Goal: Information Seeking & Learning: Learn about a topic

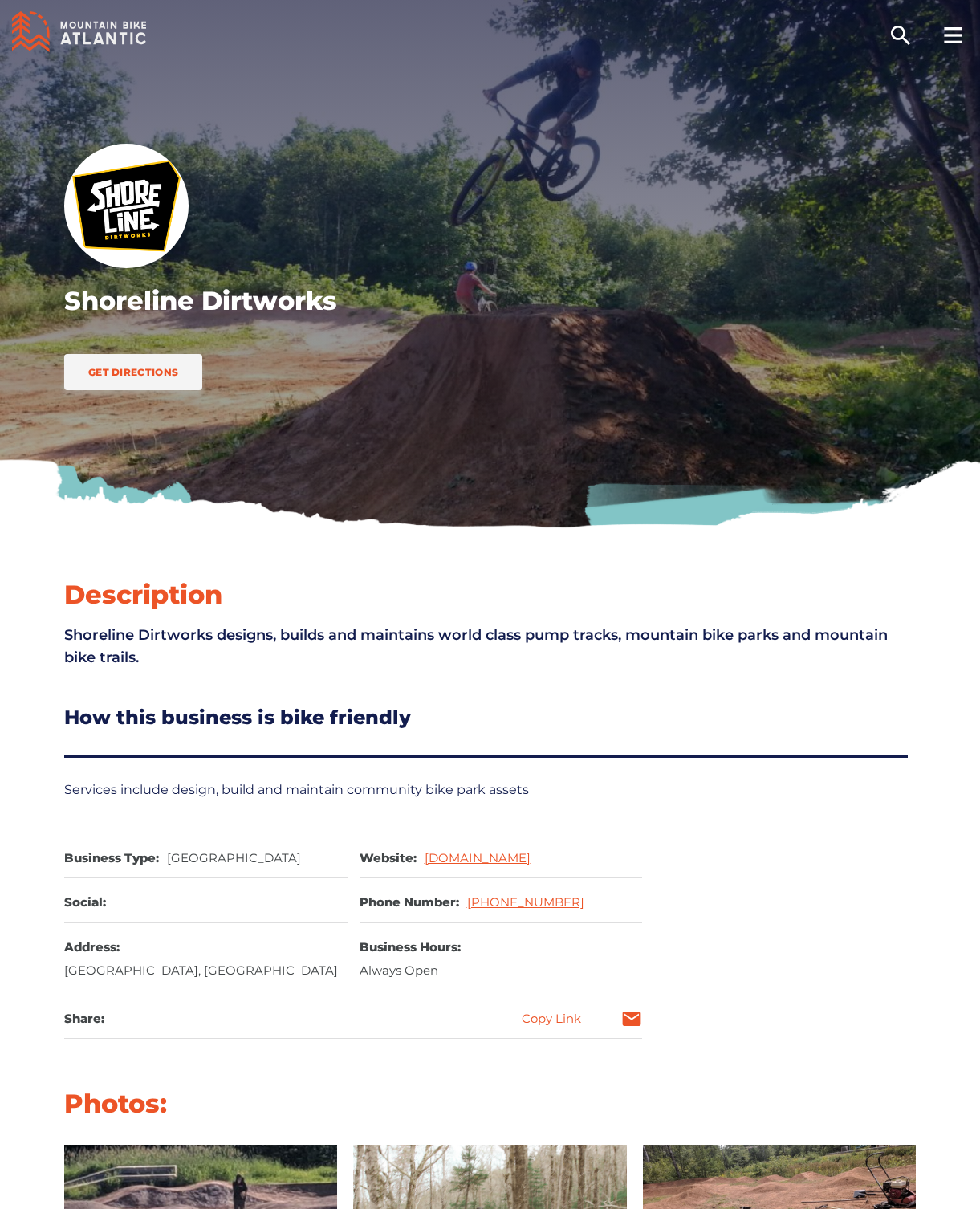
click at [100, 39] on icon at bounding box center [98, 38] width 11 height 12
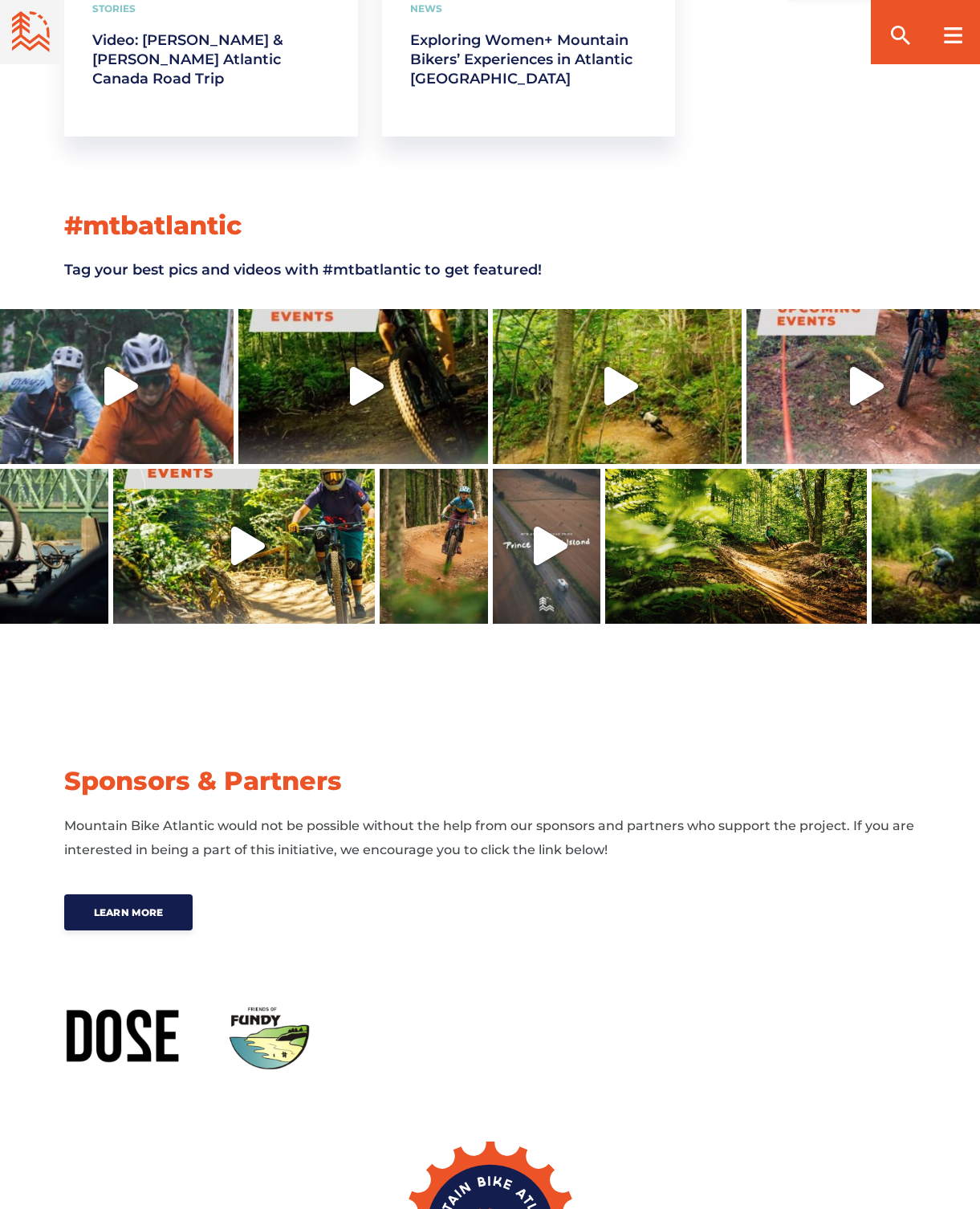
scroll to position [4994, 0]
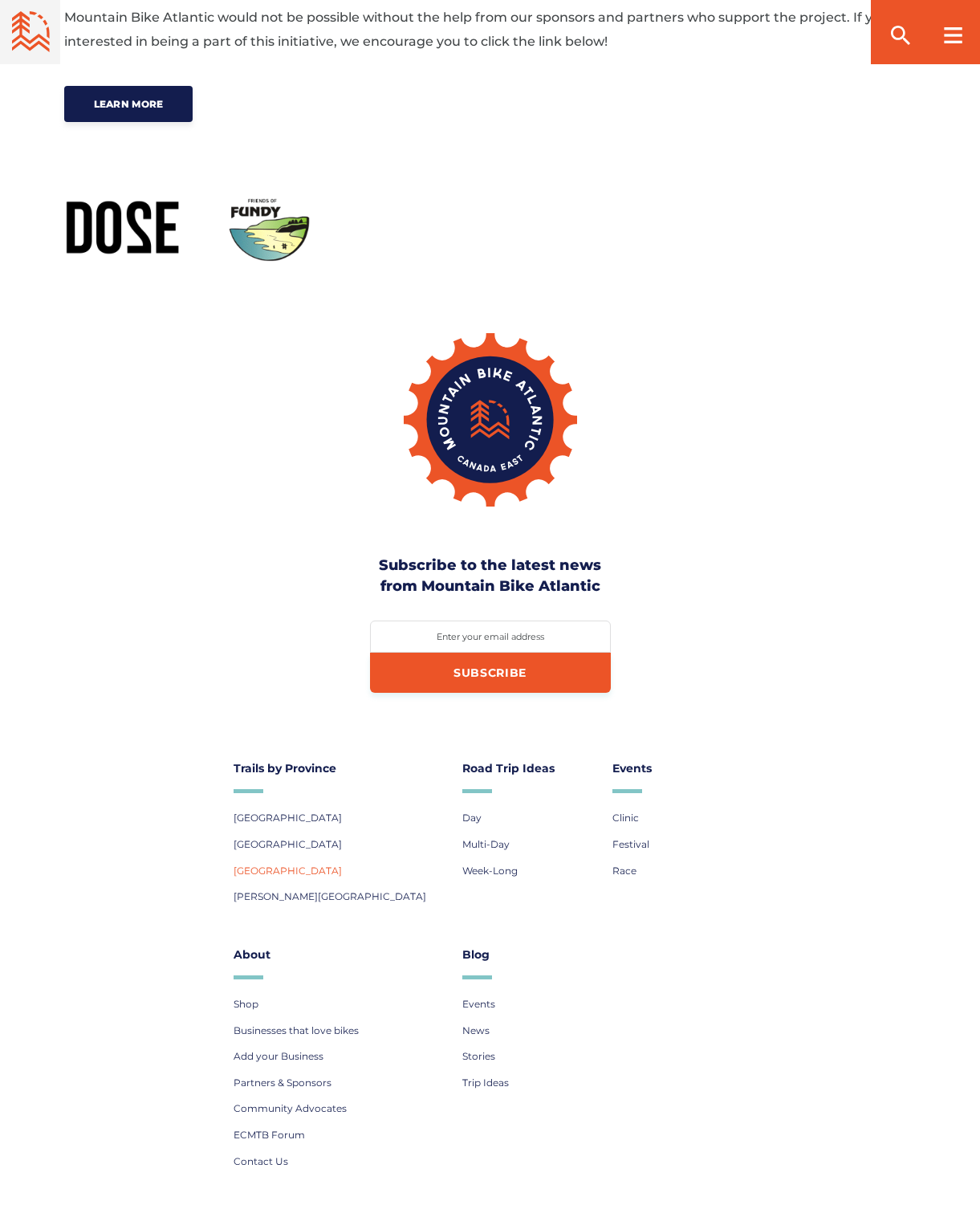
click at [270, 864] on span "[GEOGRAPHIC_DATA]" at bounding box center [287, 870] width 108 height 12
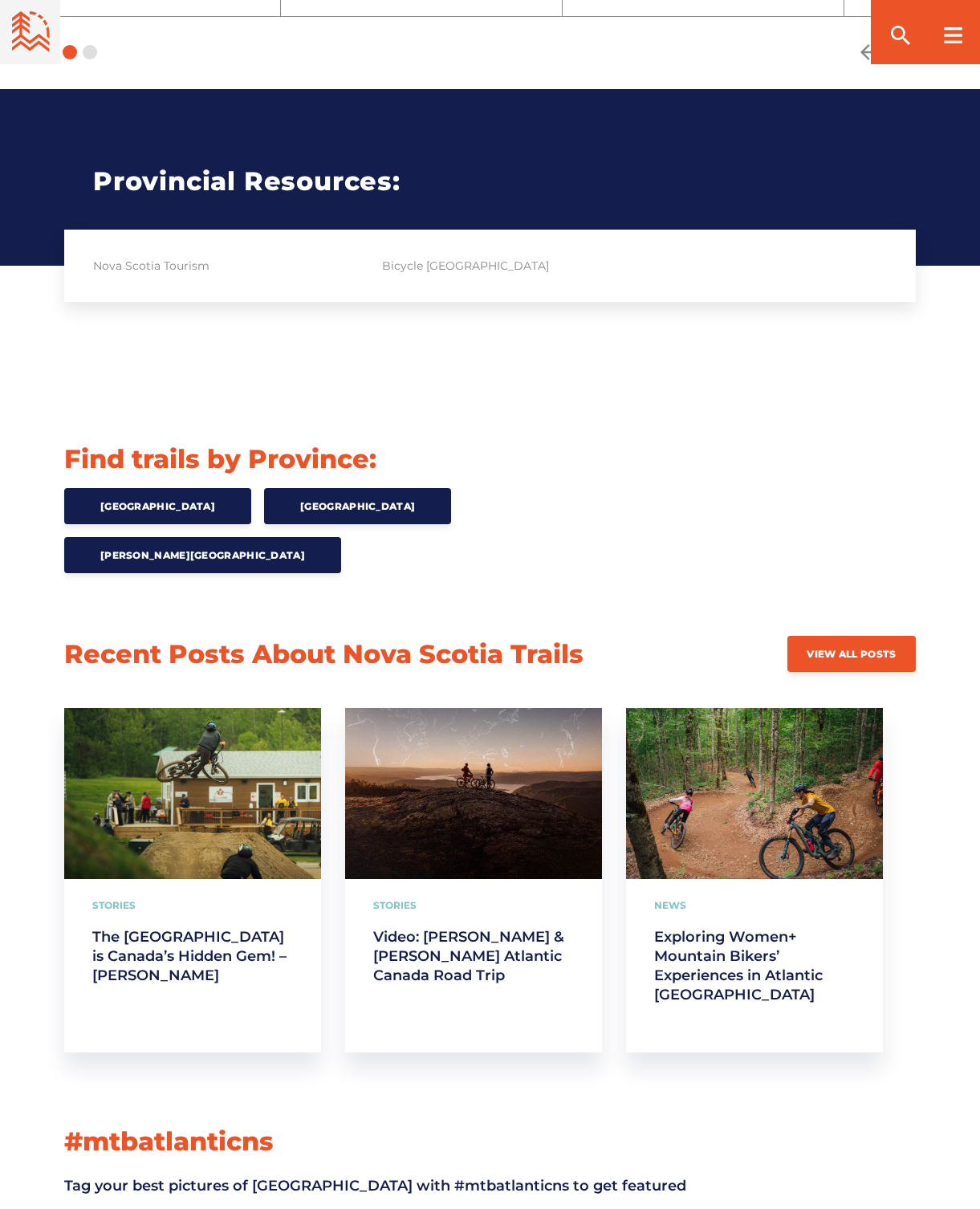
scroll to position [1507, 0]
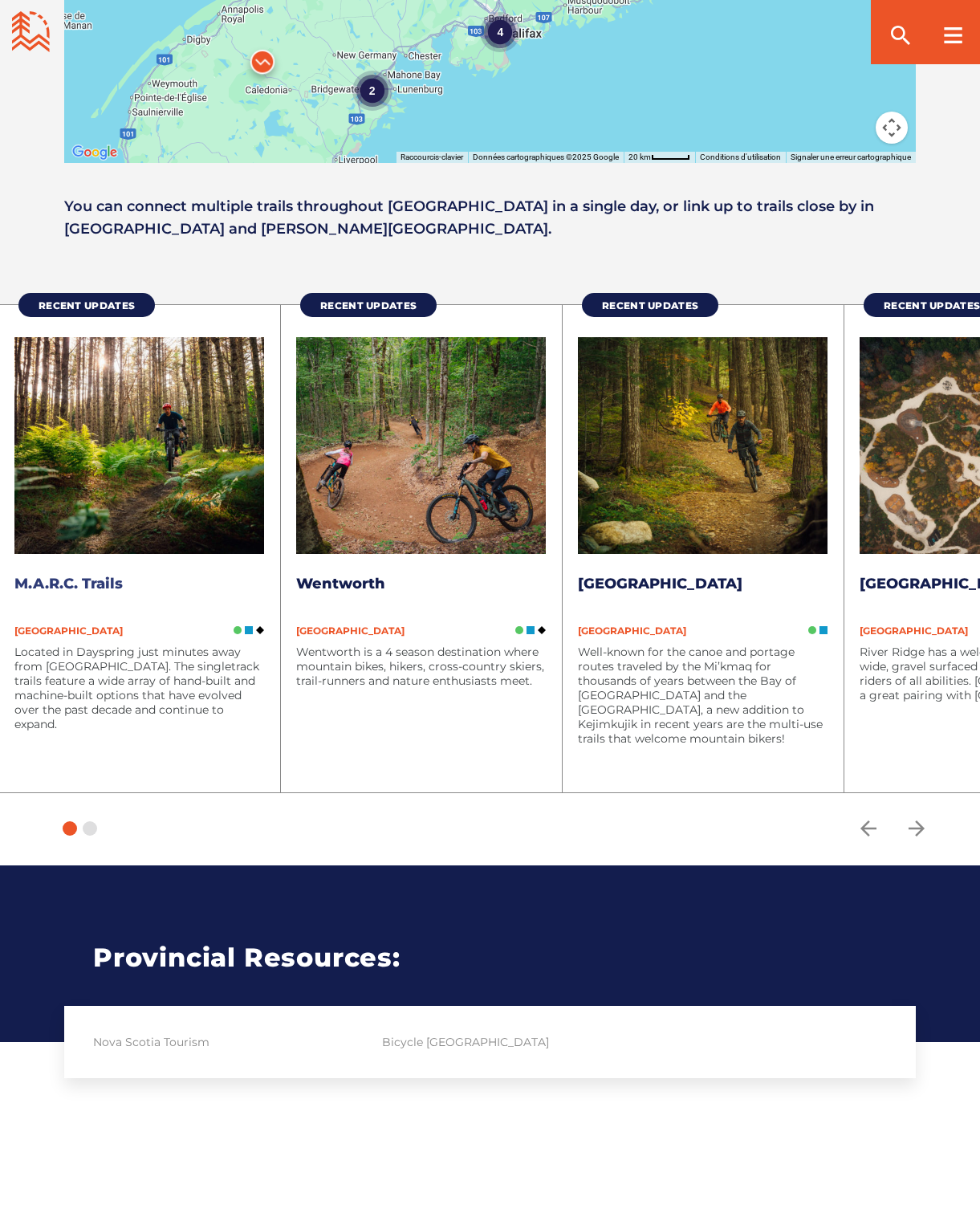
click at [96, 579] on link "M.A.R.C. Trails" at bounding box center [68, 584] width 108 height 18
click at [370, 583] on link "Wentworth" at bounding box center [341, 584] width 89 height 18
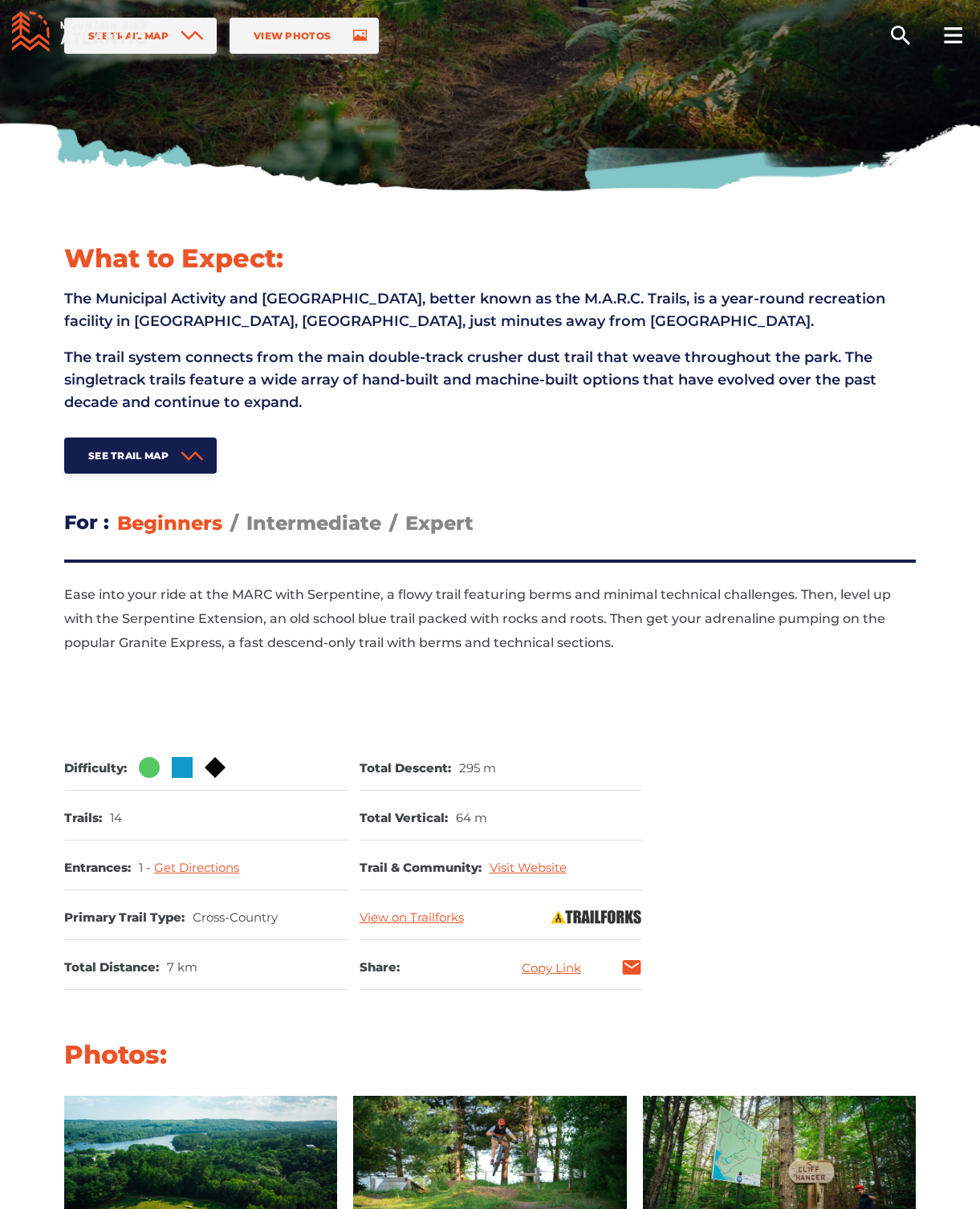
scroll to position [529, 0]
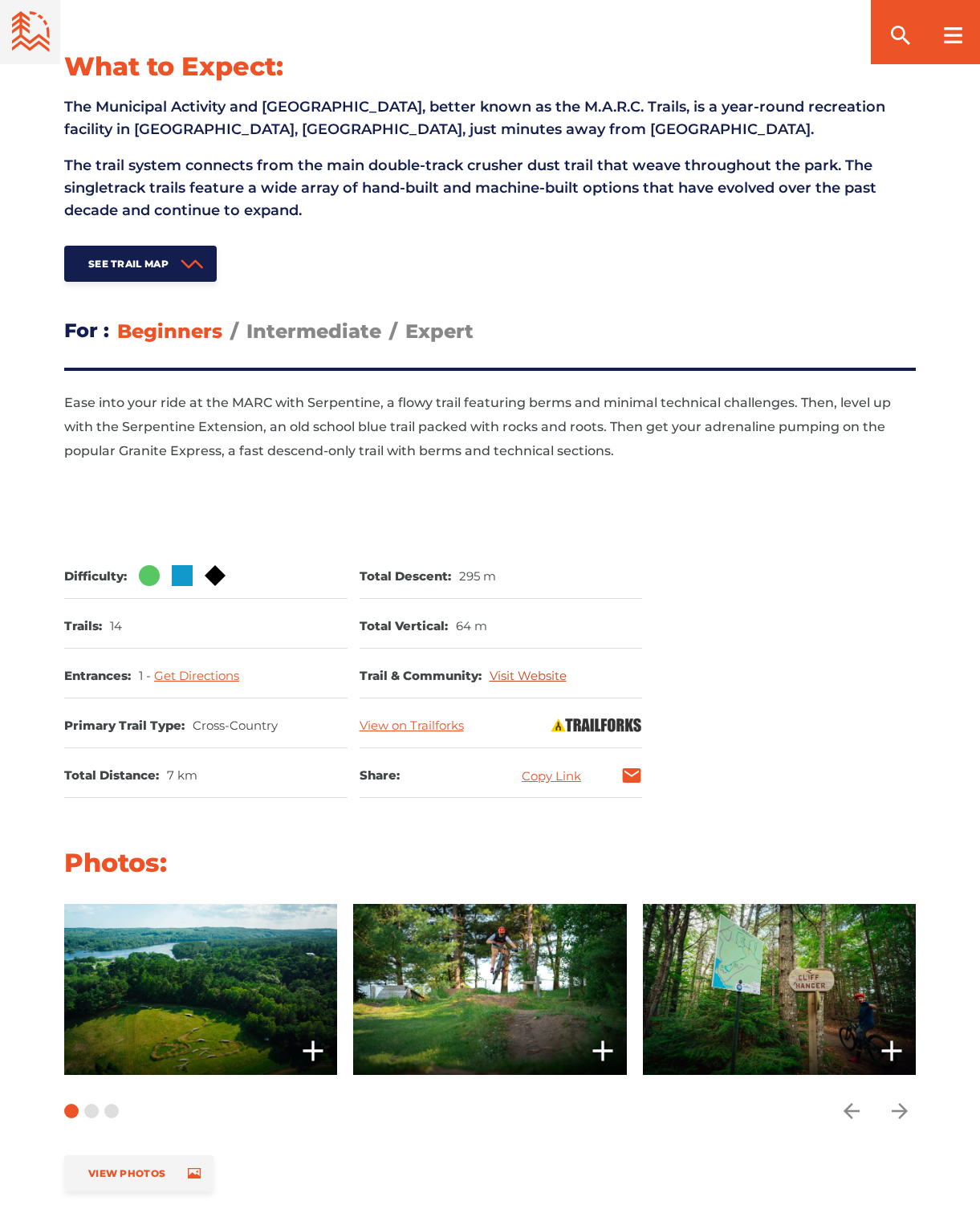
click at [514, 674] on link "Visit Website" at bounding box center [528, 675] width 77 height 15
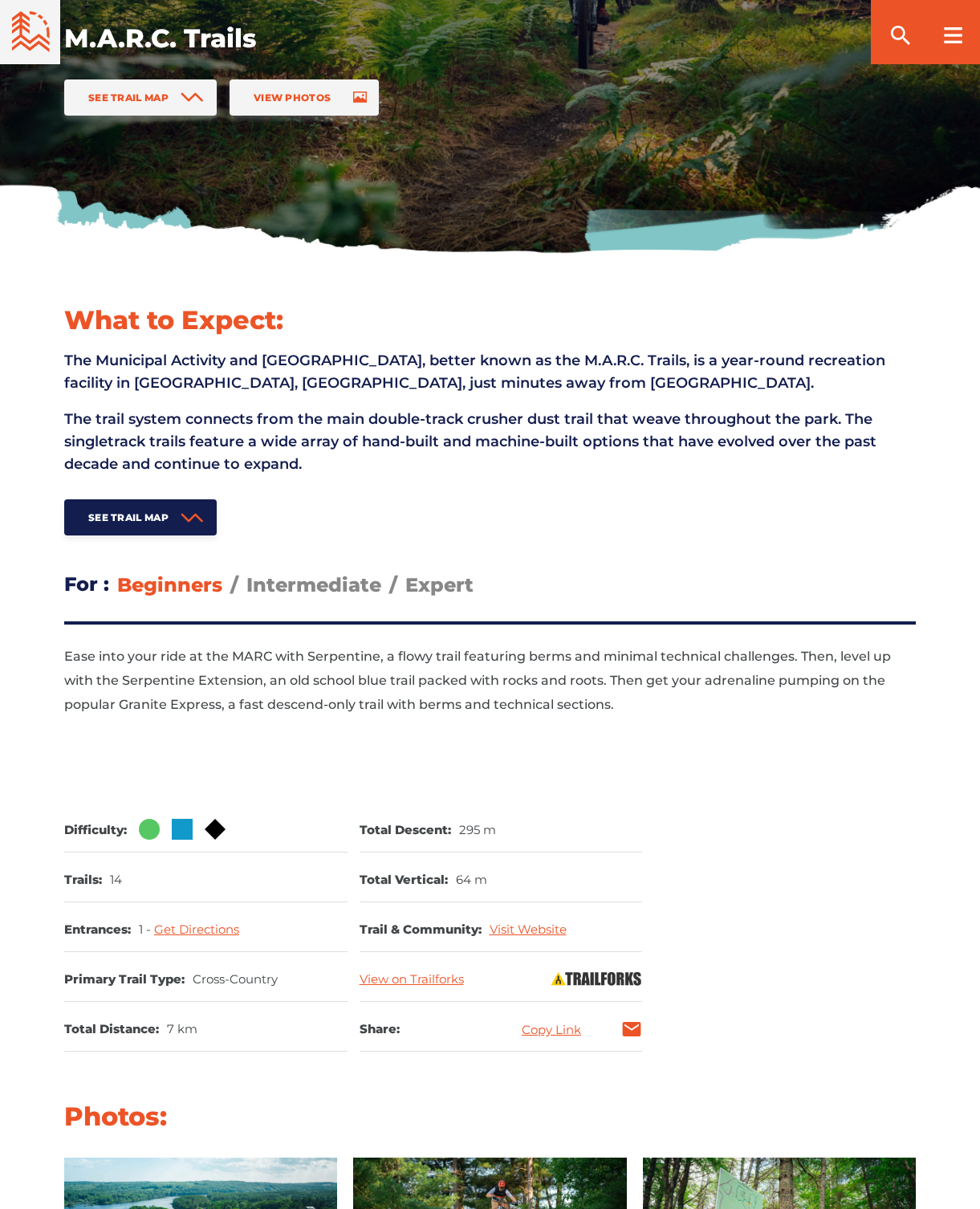
scroll to position [0, 0]
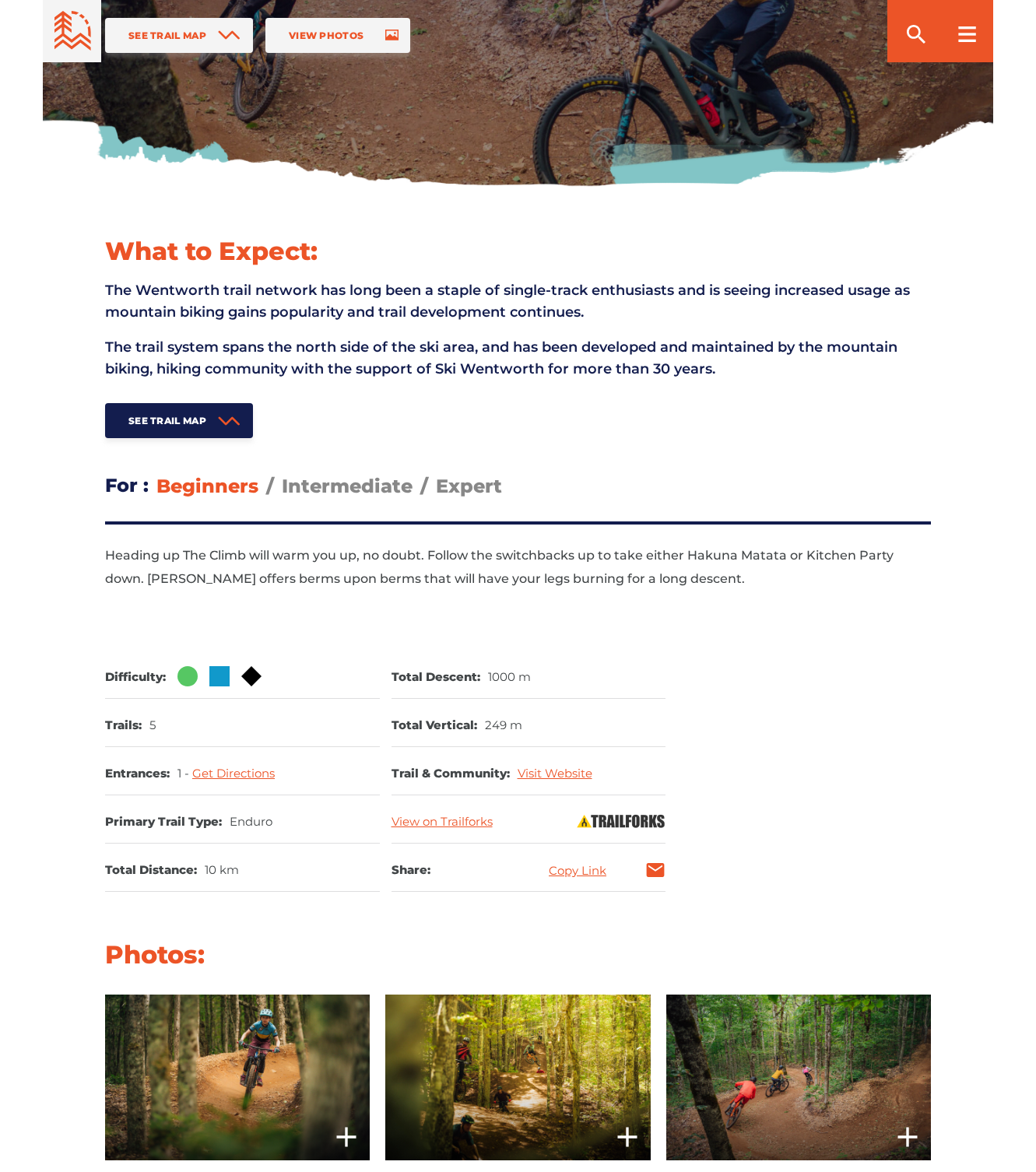
scroll to position [501, 0]
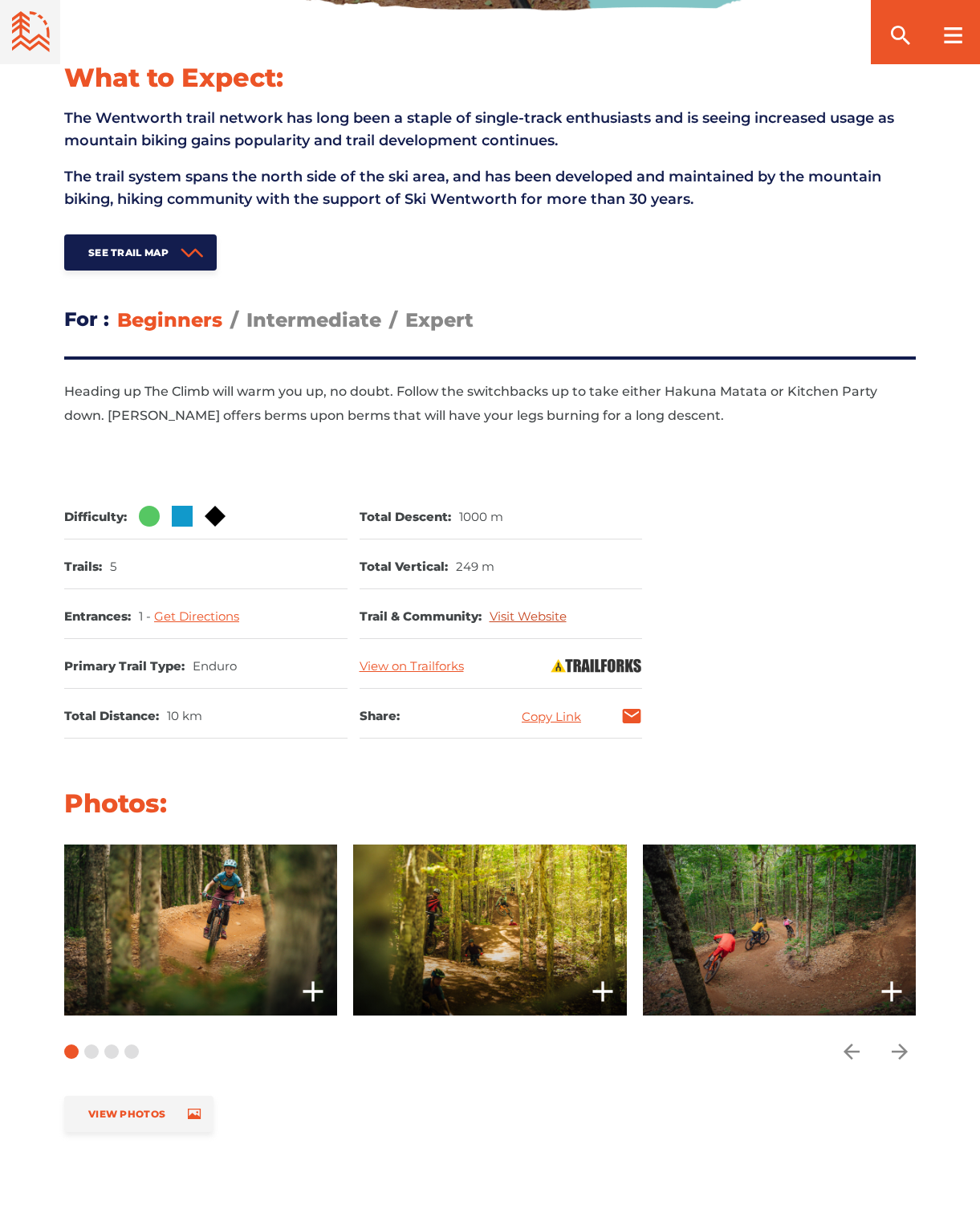
click at [511, 616] on link "Visit Website" at bounding box center [528, 616] width 77 height 15
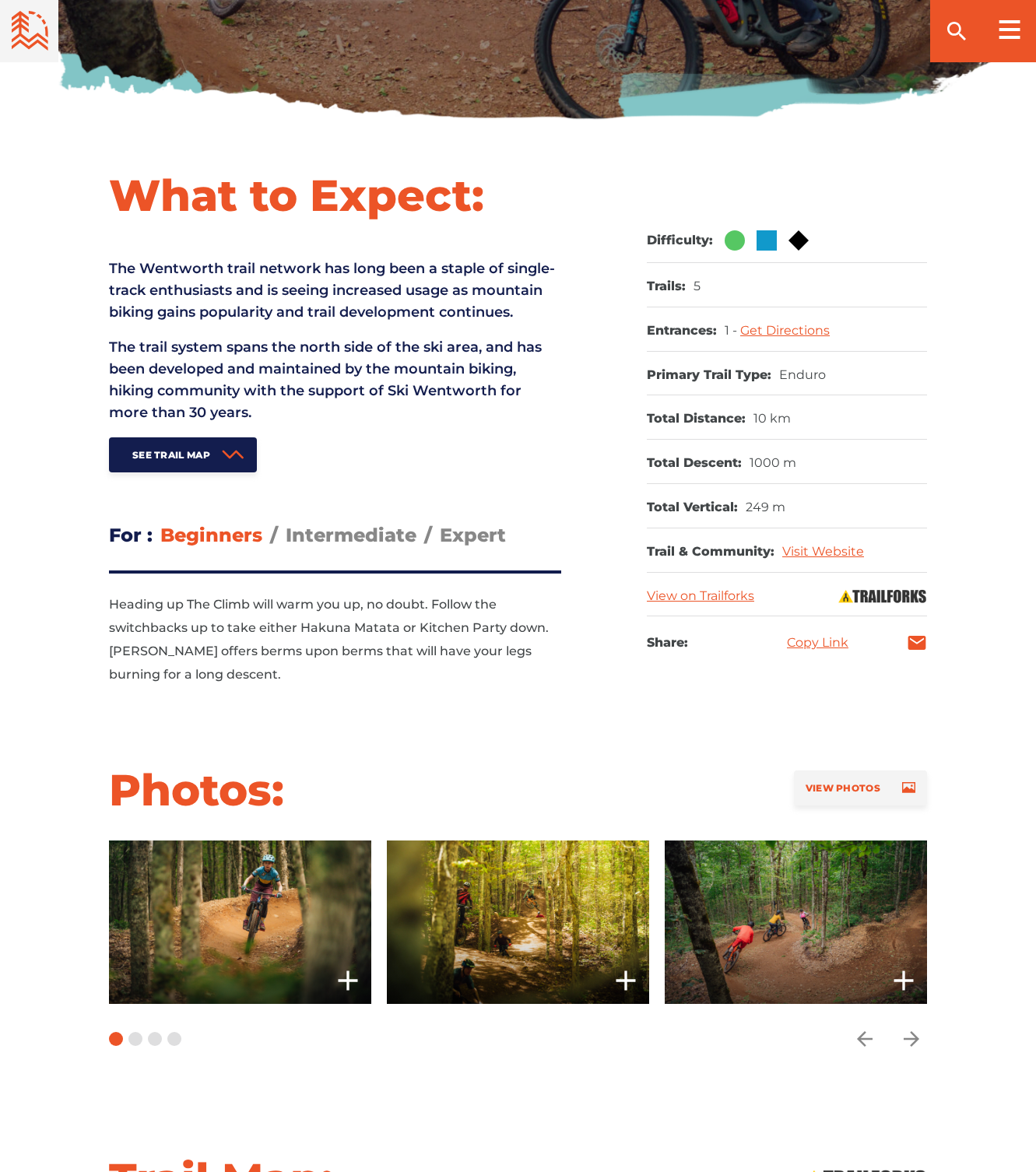
scroll to position [0, 0]
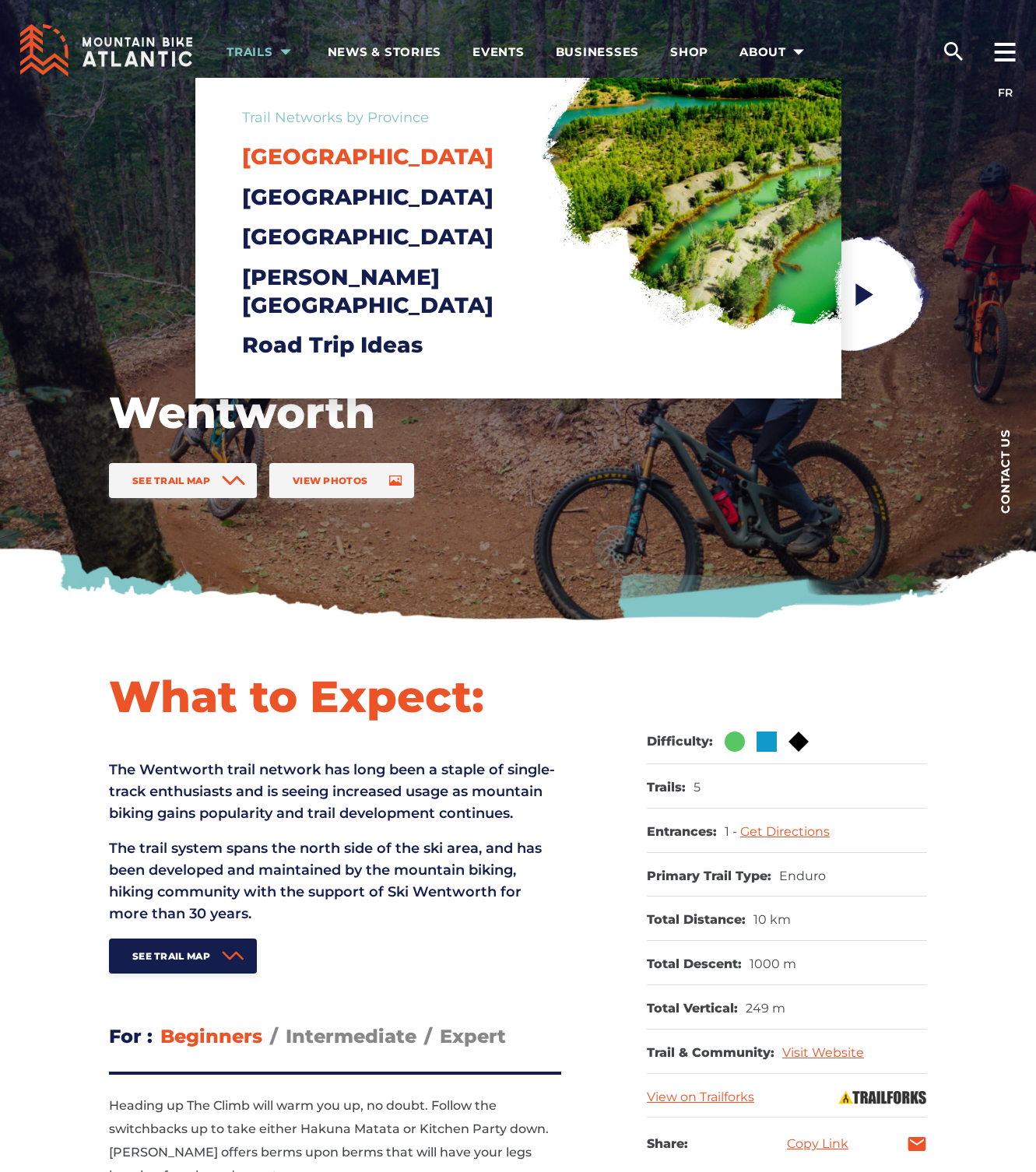
click at [314, 159] on span "[GEOGRAPHIC_DATA]" at bounding box center [368, 156] width 251 height 27
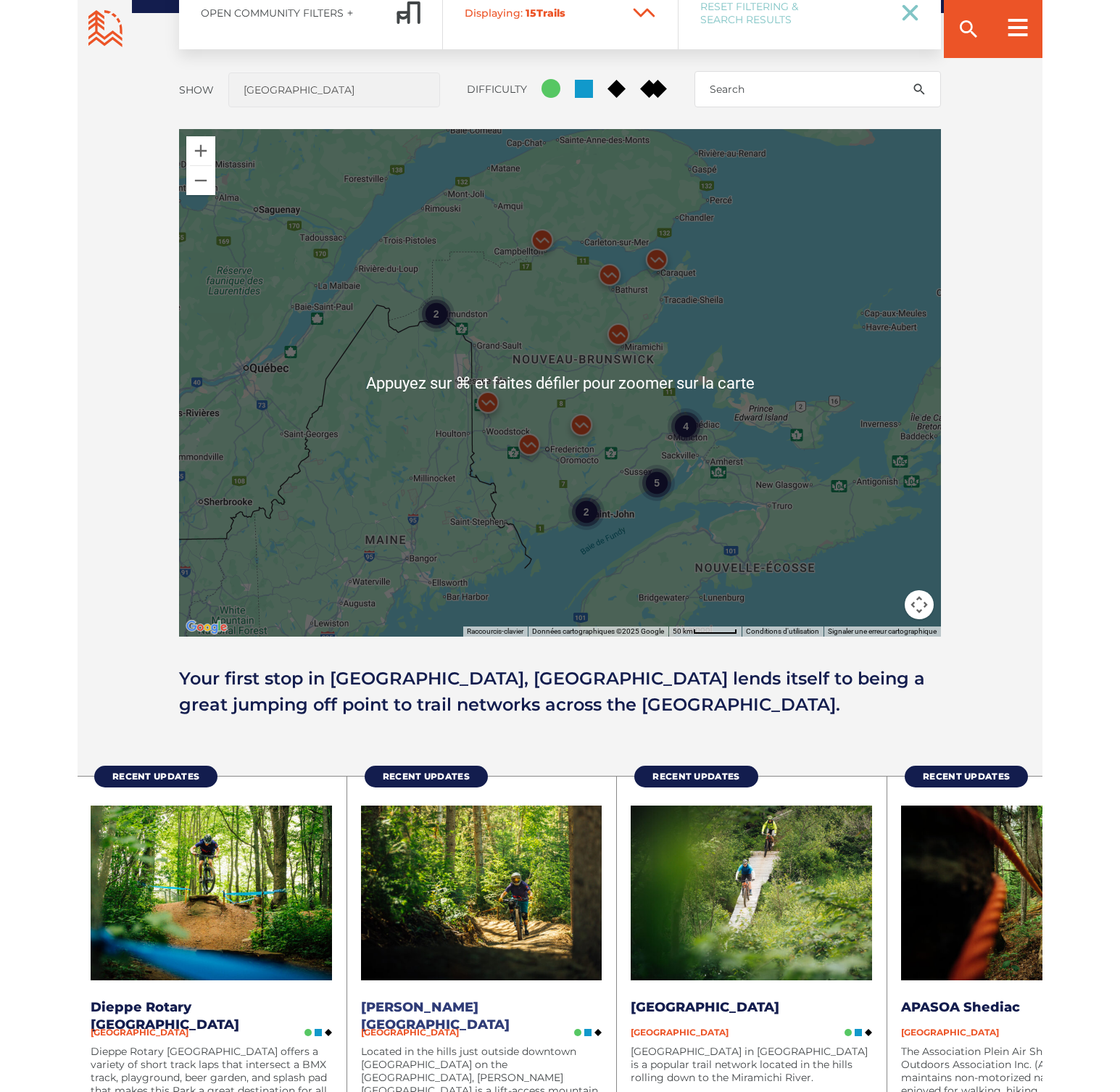
scroll to position [1635, 0]
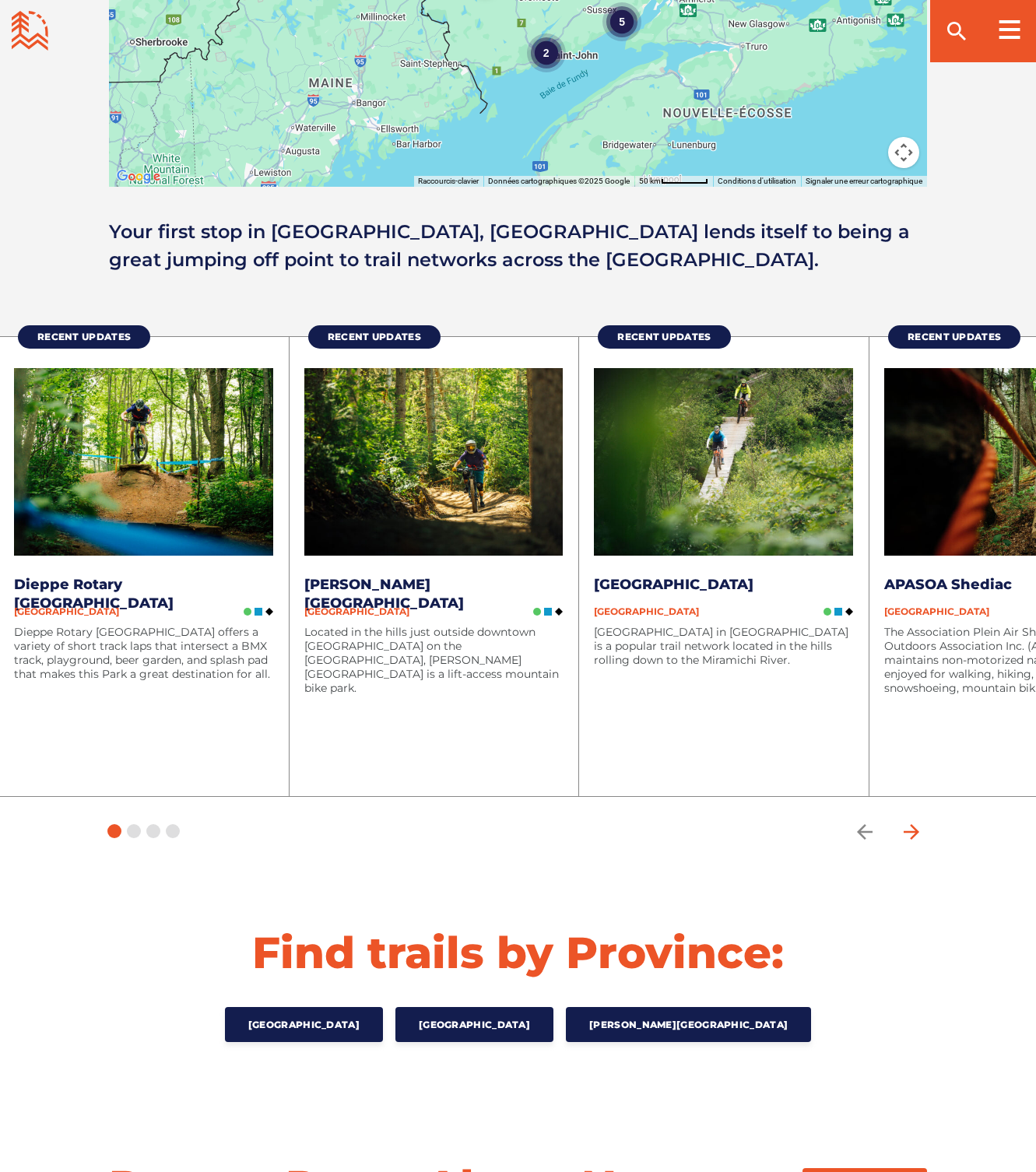
click at [904, 829] on icon "arrow forward" at bounding box center [911, 832] width 23 height 23
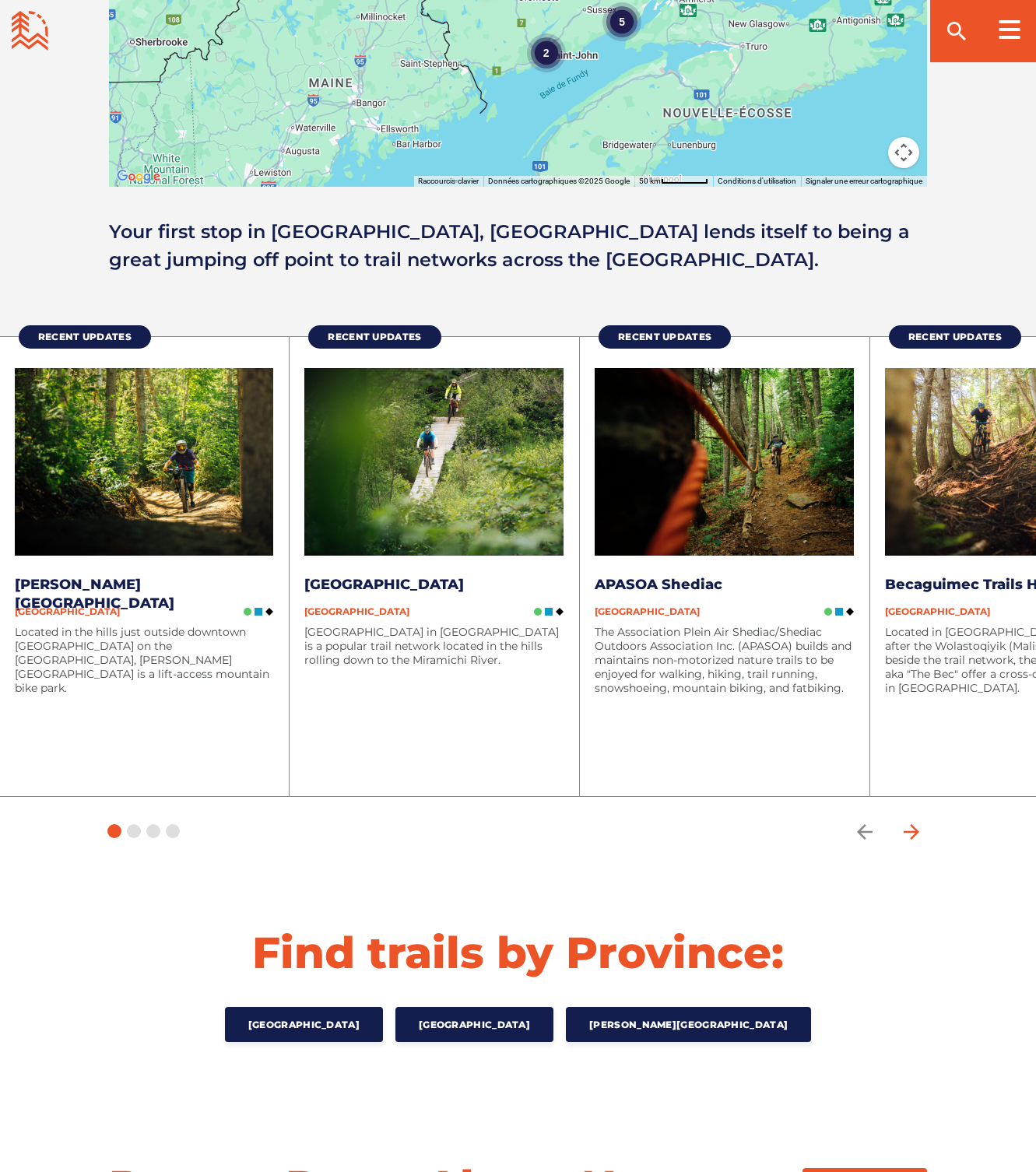
click at [904, 829] on icon "arrow forward" at bounding box center [911, 832] width 23 height 23
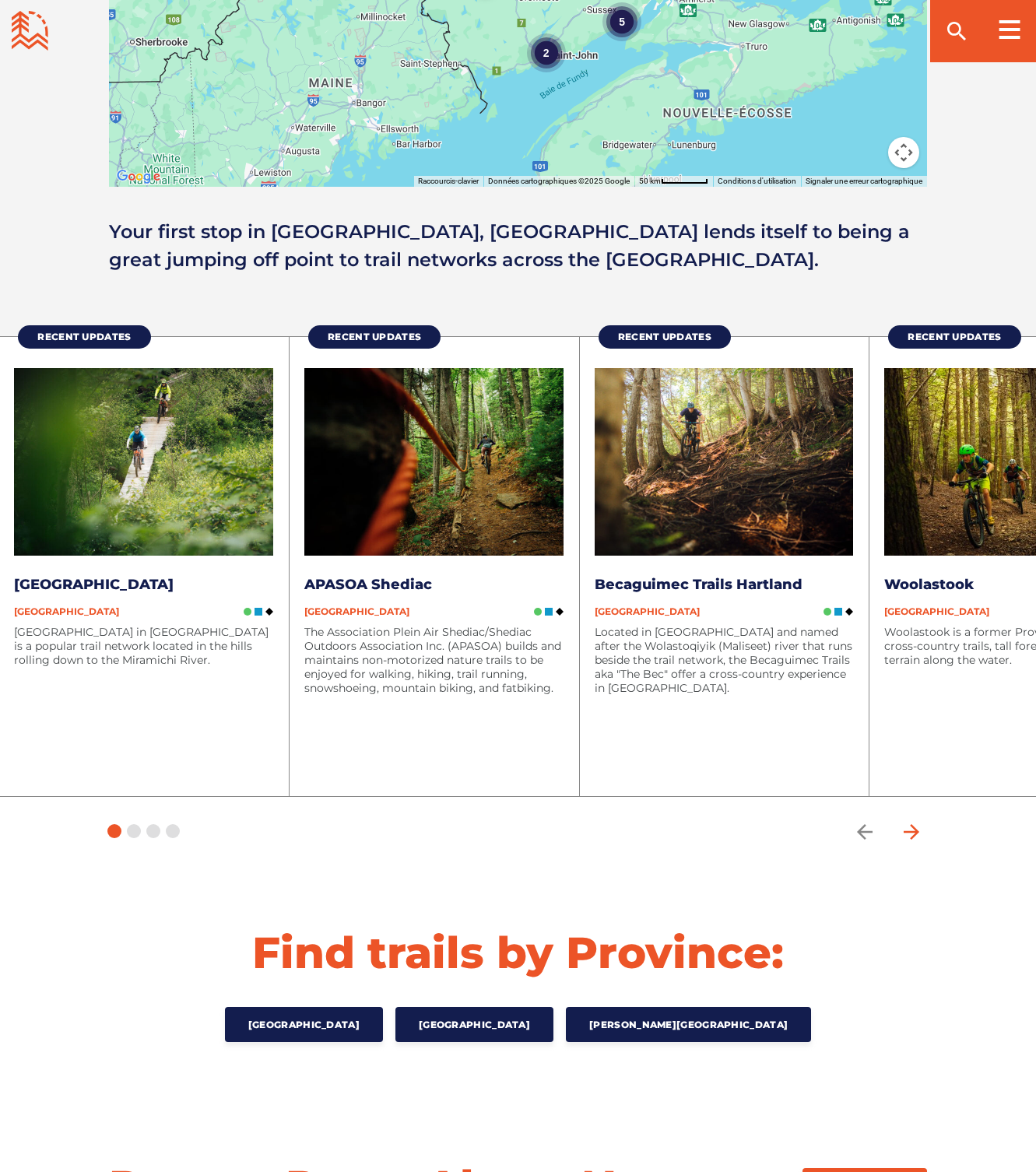
click at [904, 829] on icon "arrow forward" at bounding box center [911, 832] width 23 height 23
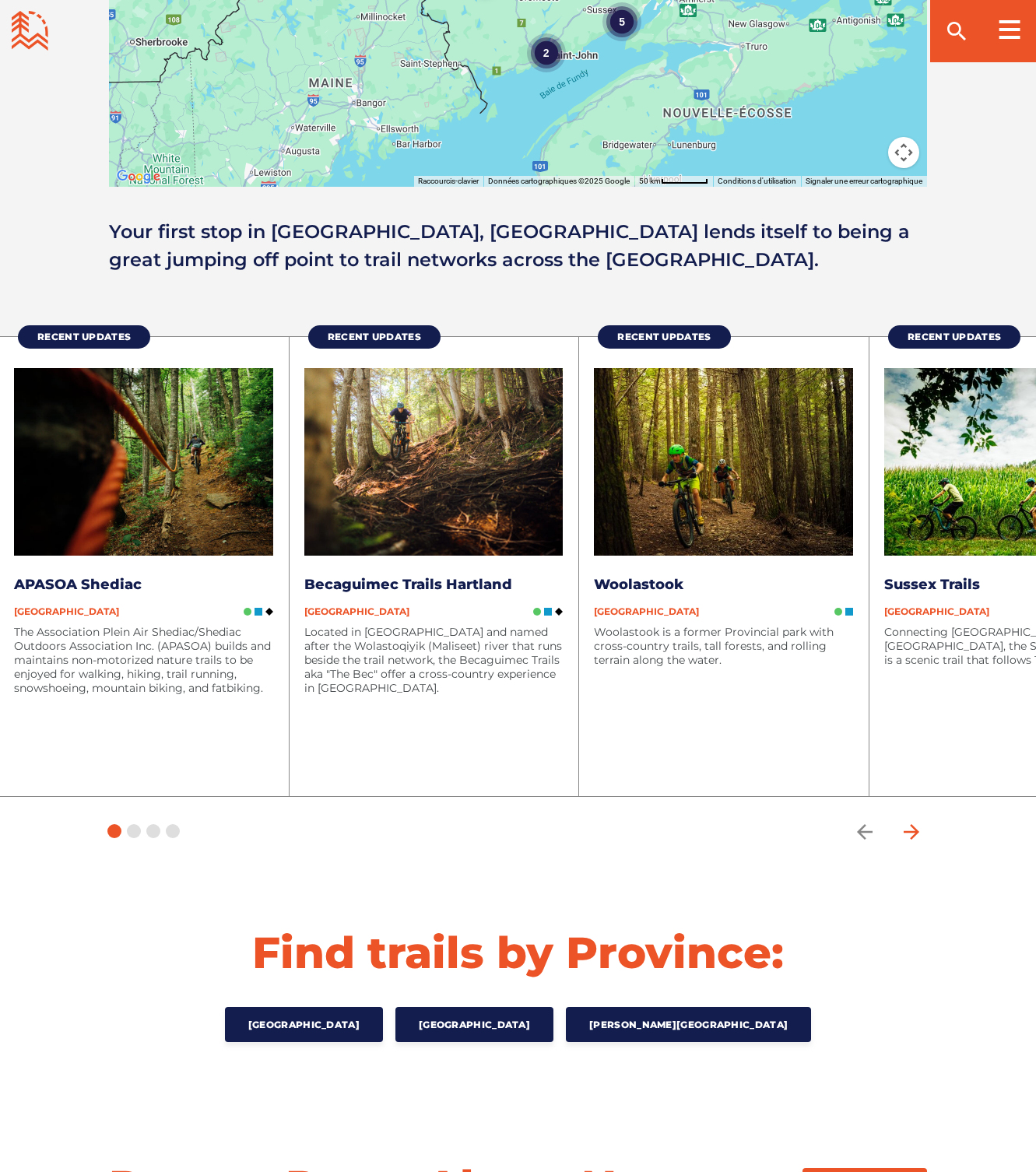
click at [904, 829] on icon "arrow forward" at bounding box center [911, 832] width 23 height 23
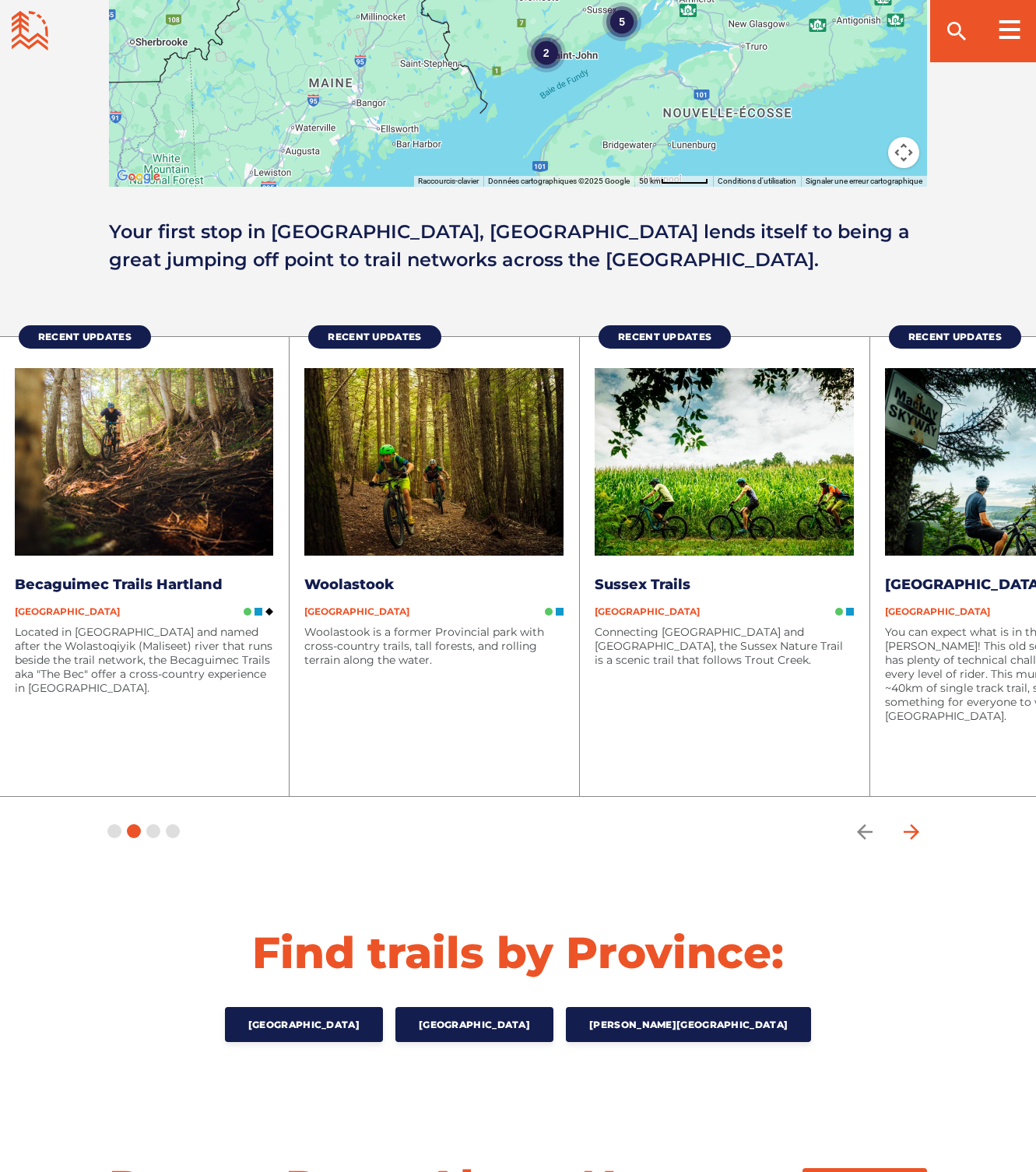
click at [904, 829] on icon "arrow forward" at bounding box center [911, 832] width 23 height 23
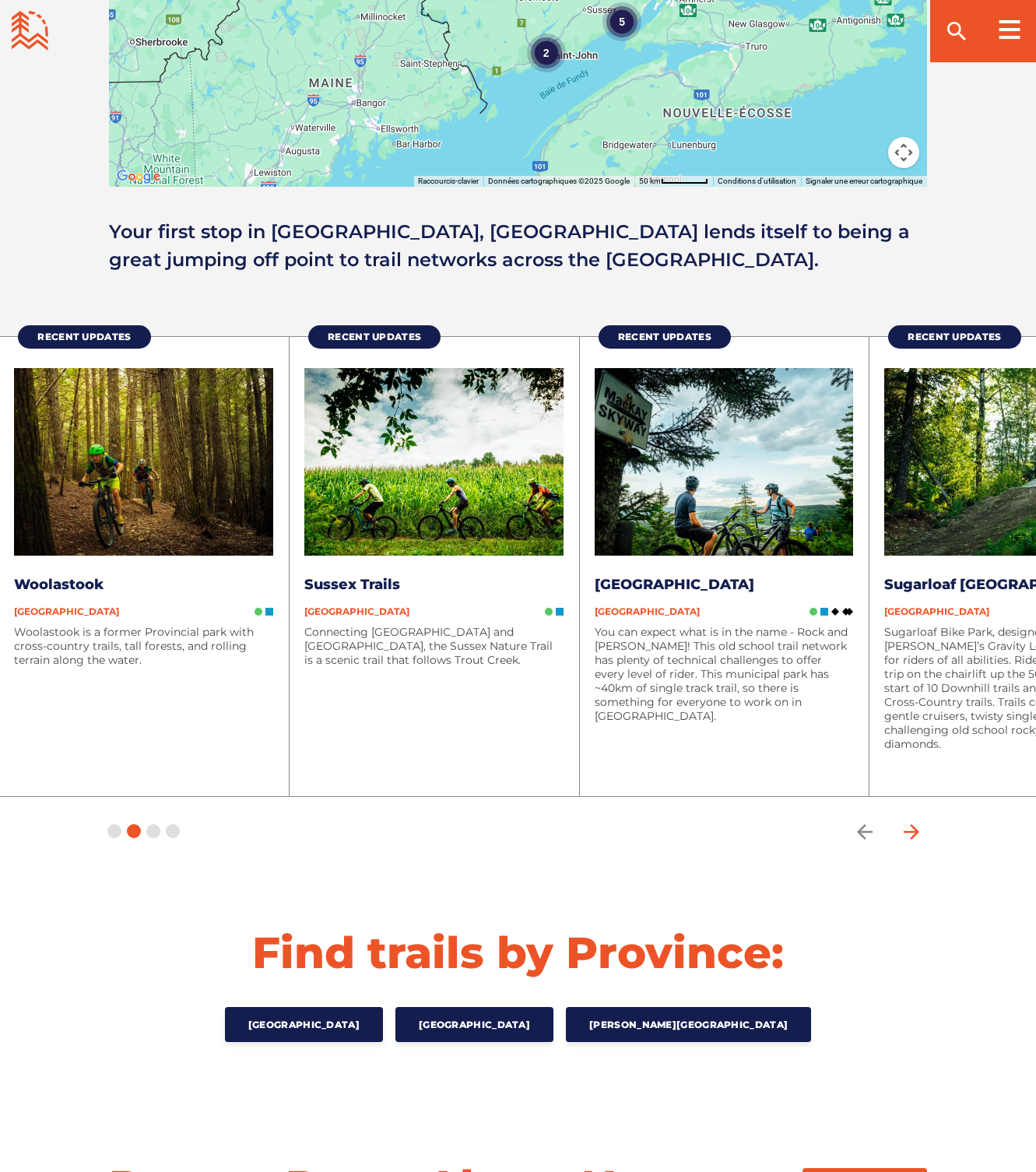
click at [904, 829] on icon "arrow forward" at bounding box center [911, 832] width 23 height 23
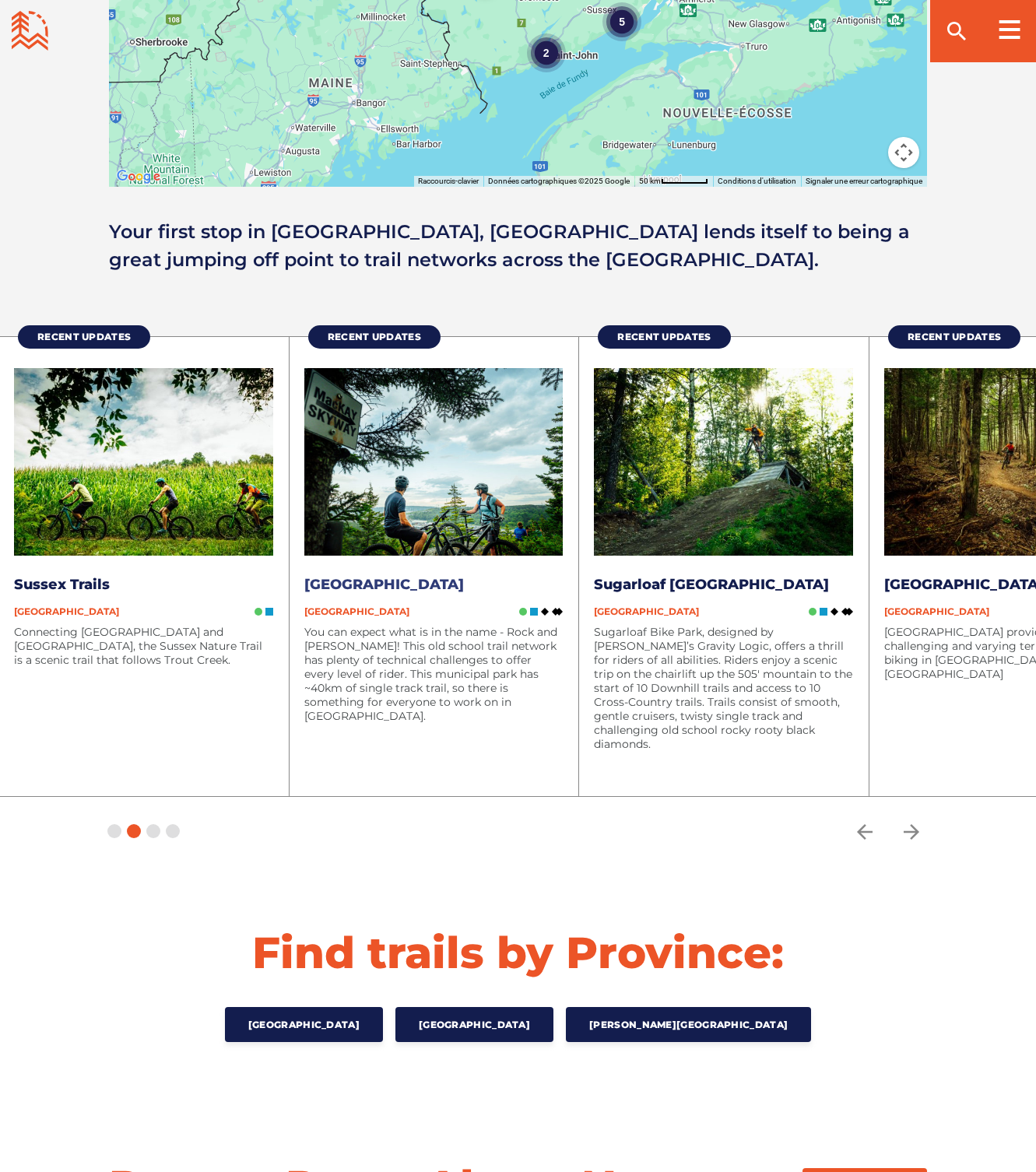
click at [394, 581] on link "[GEOGRAPHIC_DATA]" at bounding box center [384, 584] width 159 height 17
click at [916, 829] on icon "arrow forward" at bounding box center [911, 831] width 16 height 16
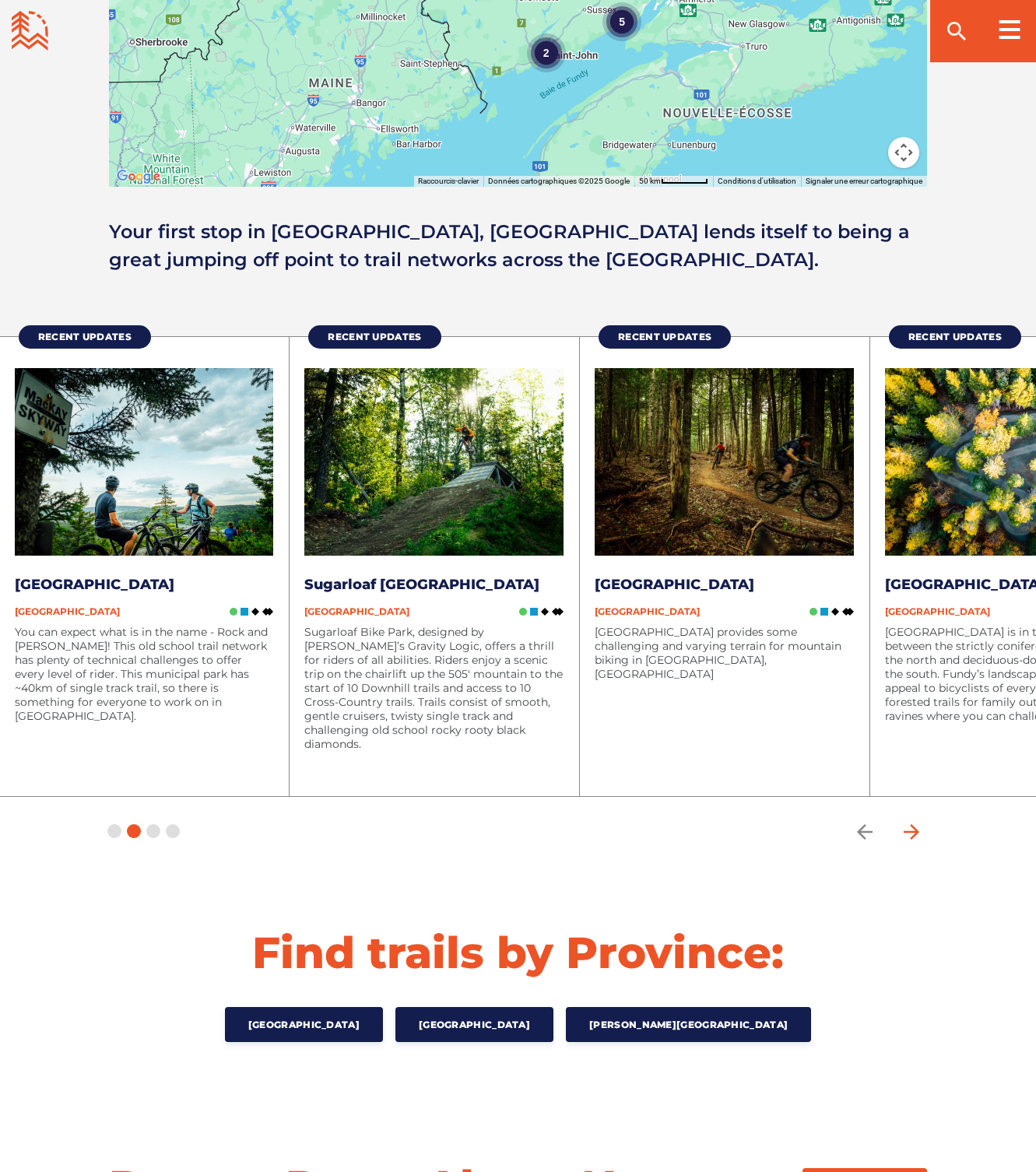
click at [915, 826] on icon "arrow forward" at bounding box center [911, 831] width 16 height 16
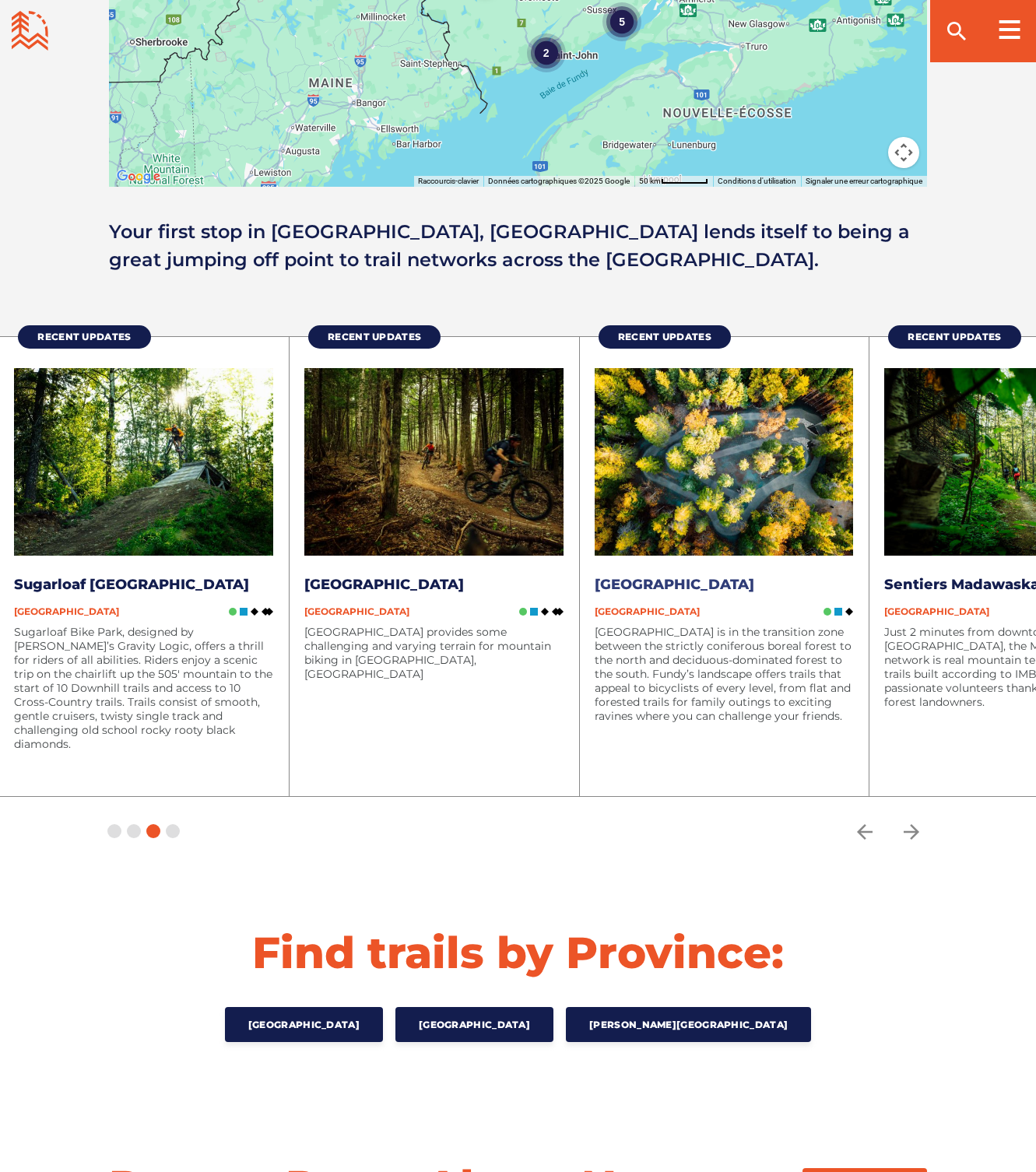
click at [674, 576] on link "[GEOGRAPHIC_DATA]" at bounding box center [674, 584] width 159 height 17
click at [911, 832] on icon "arrow forward" at bounding box center [911, 832] width 23 height 23
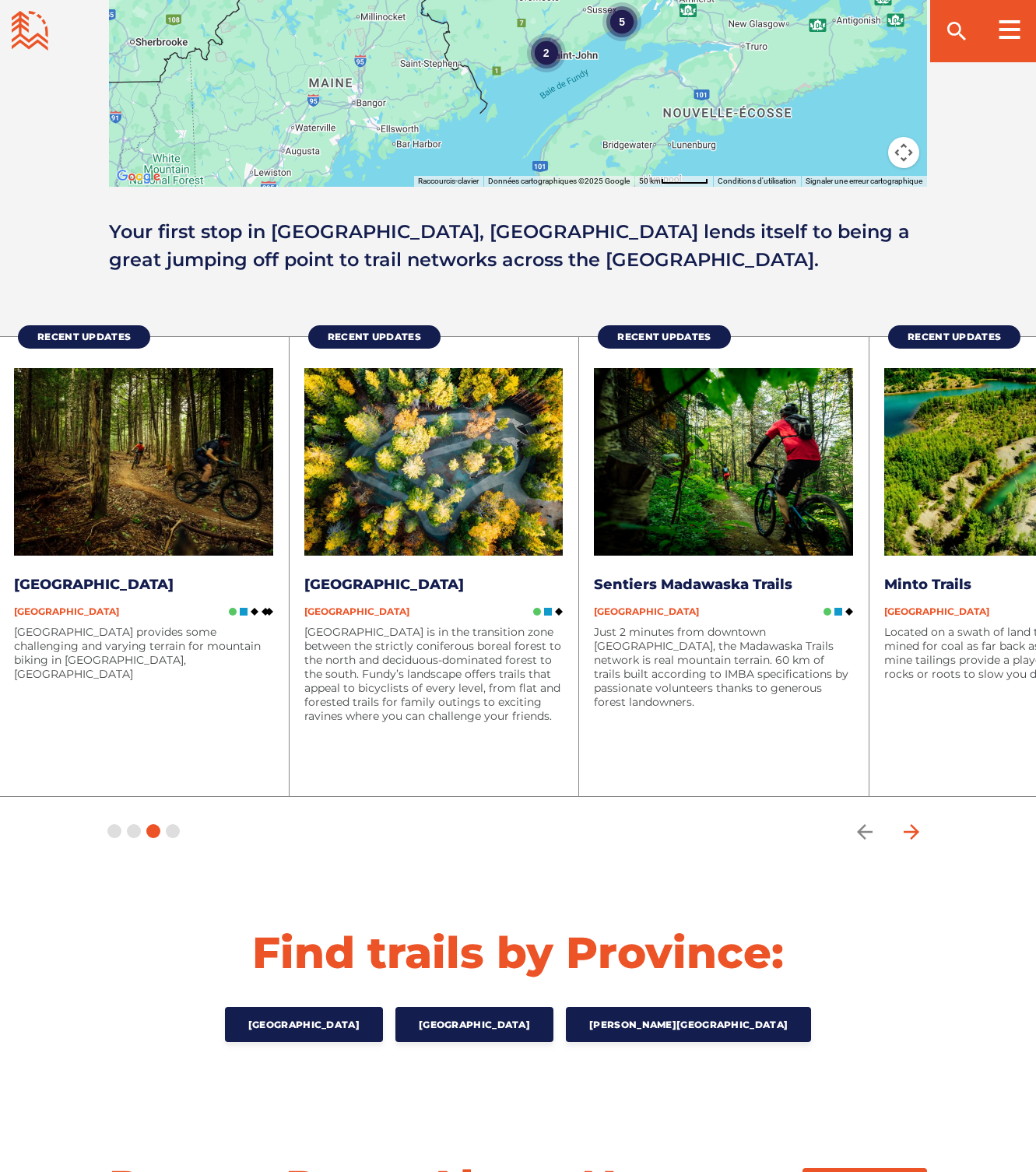
click at [911, 832] on icon "arrow forward" at bounding box center [911, 832] width 23 height 23
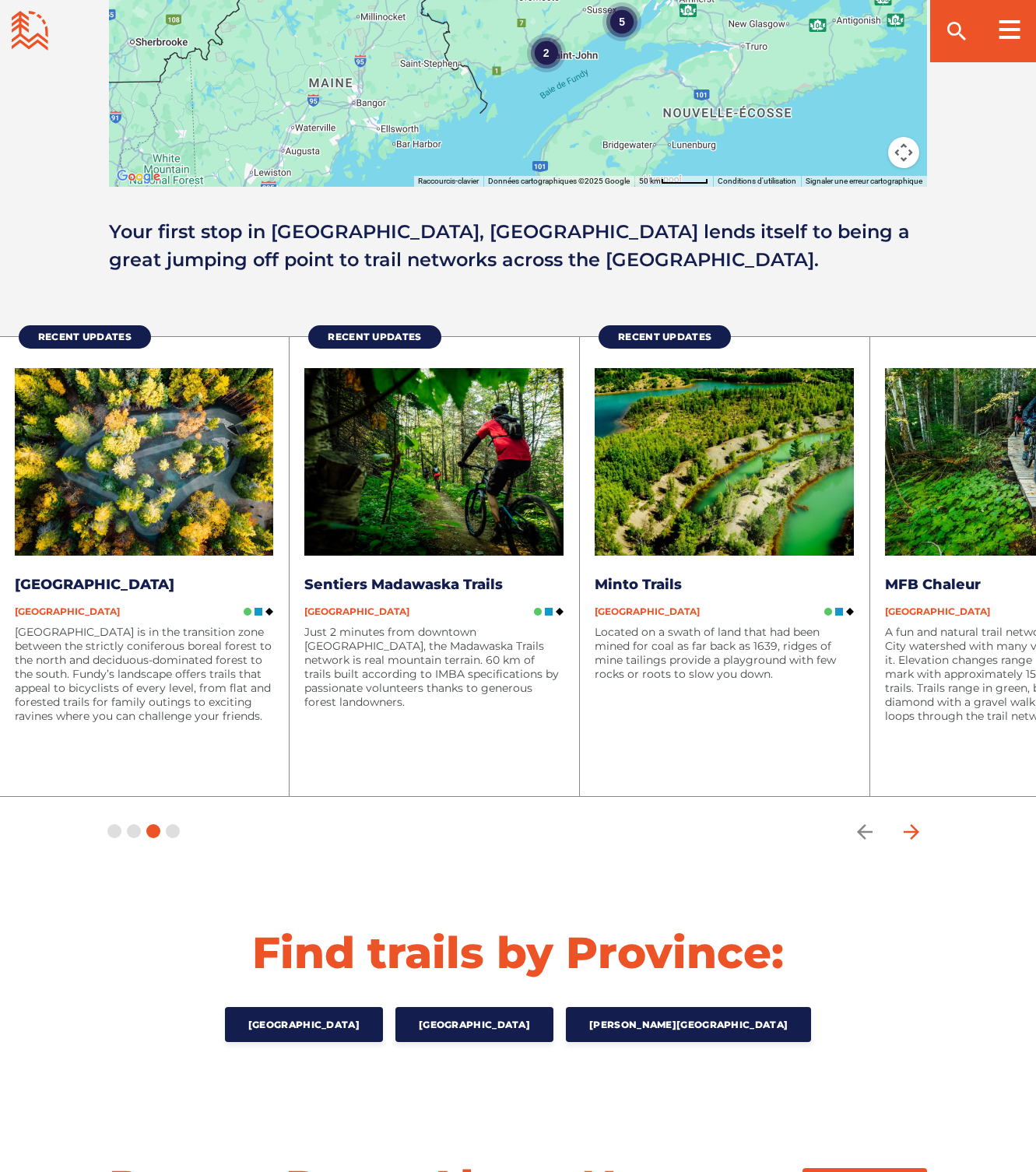
click at [910, 830] on icon "arrow forward" at bounding box center [911, 831] width 16 height 16
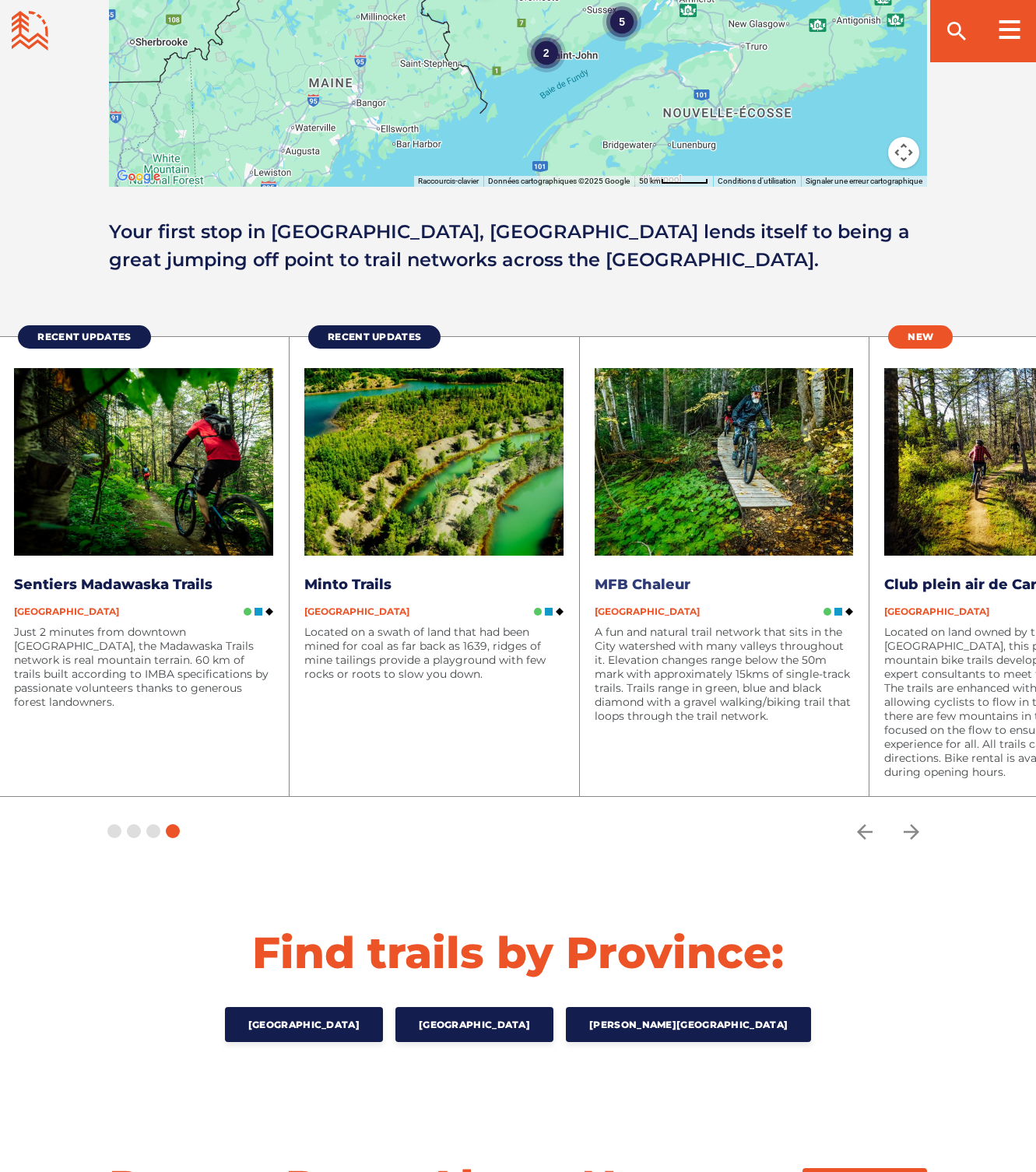
drag, startPoint x: 660, startPoint y: 585, endPoint x: 693, endPoint y: 594, distance: 34.2
click at [660, 585] on link "MFB Chaleur" at bounding box center [642, 584] width 96 height 17
click at [919, 830] on icon "arrow forward" at bounding box center [911, 832] width 23 height 23
click at [913, 832] on icon "arrow forward" at bounding box center [911, 832] width 23 height 23
click at [913, 833] on icon "arrow forward" at bounding box center [911, 832] width 23 height 23
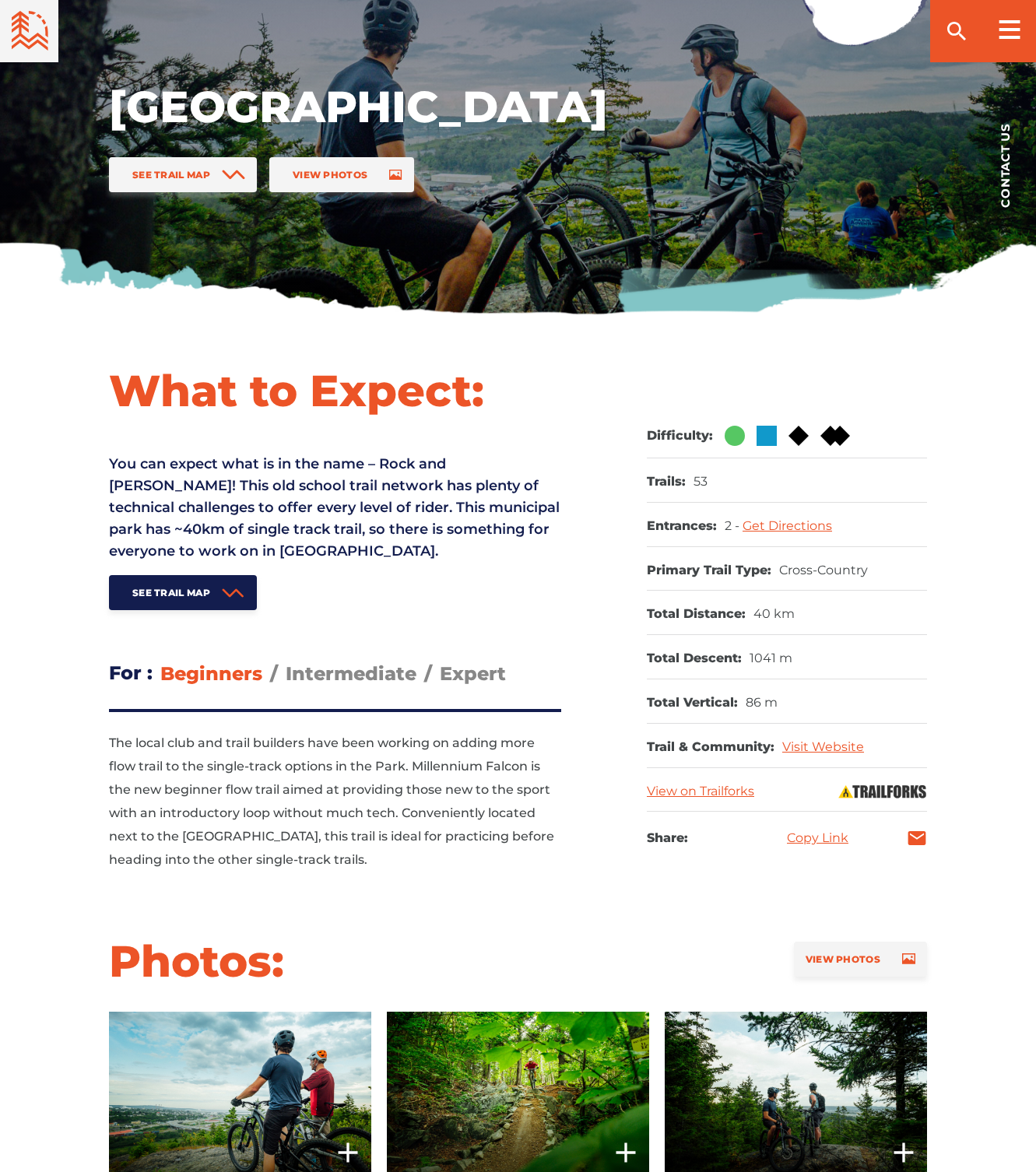
scroll to position [487, 0]
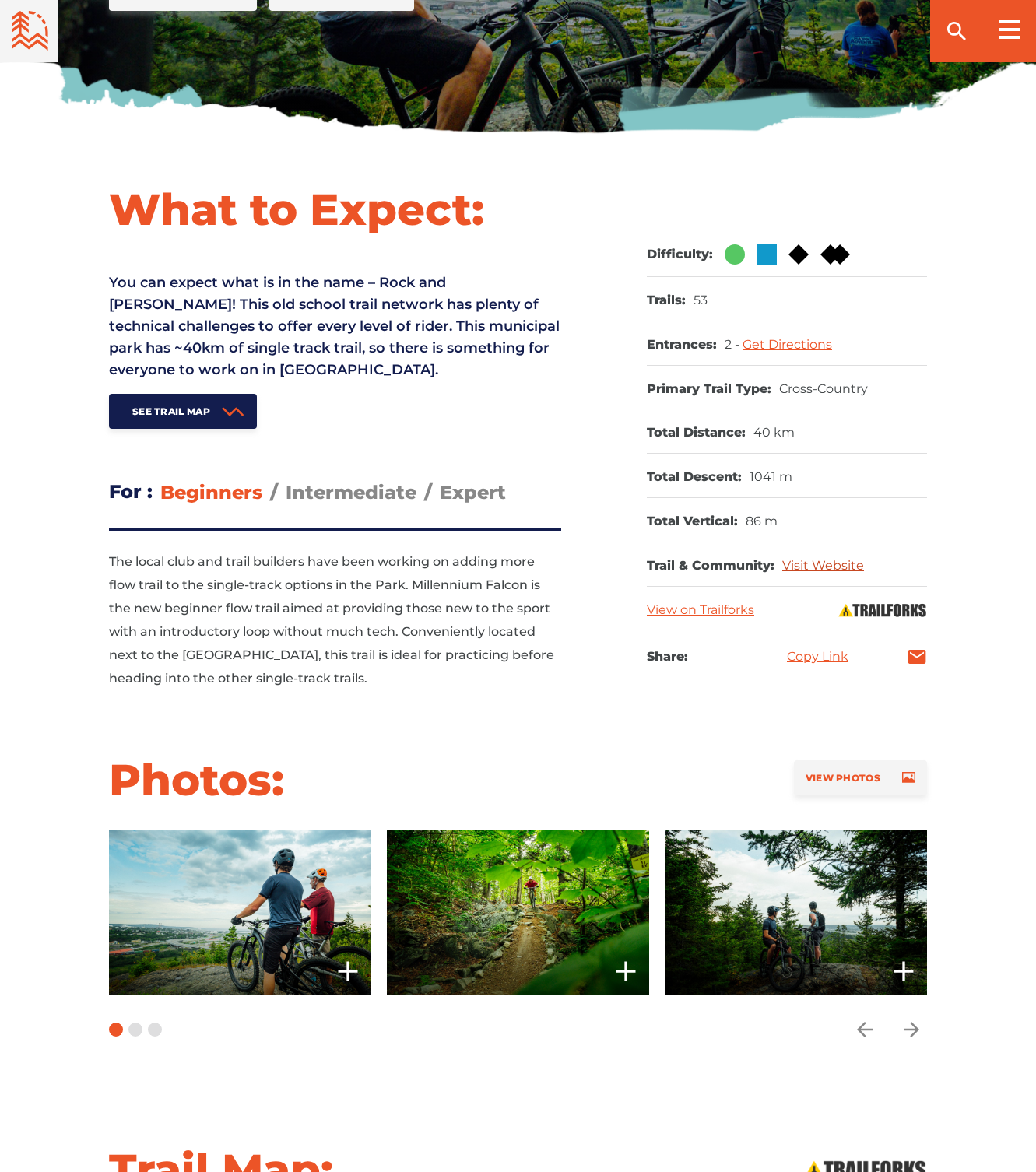
click at [828, 564] on link "Visit Website" at bounding box center [823, 565] width 81 height 15
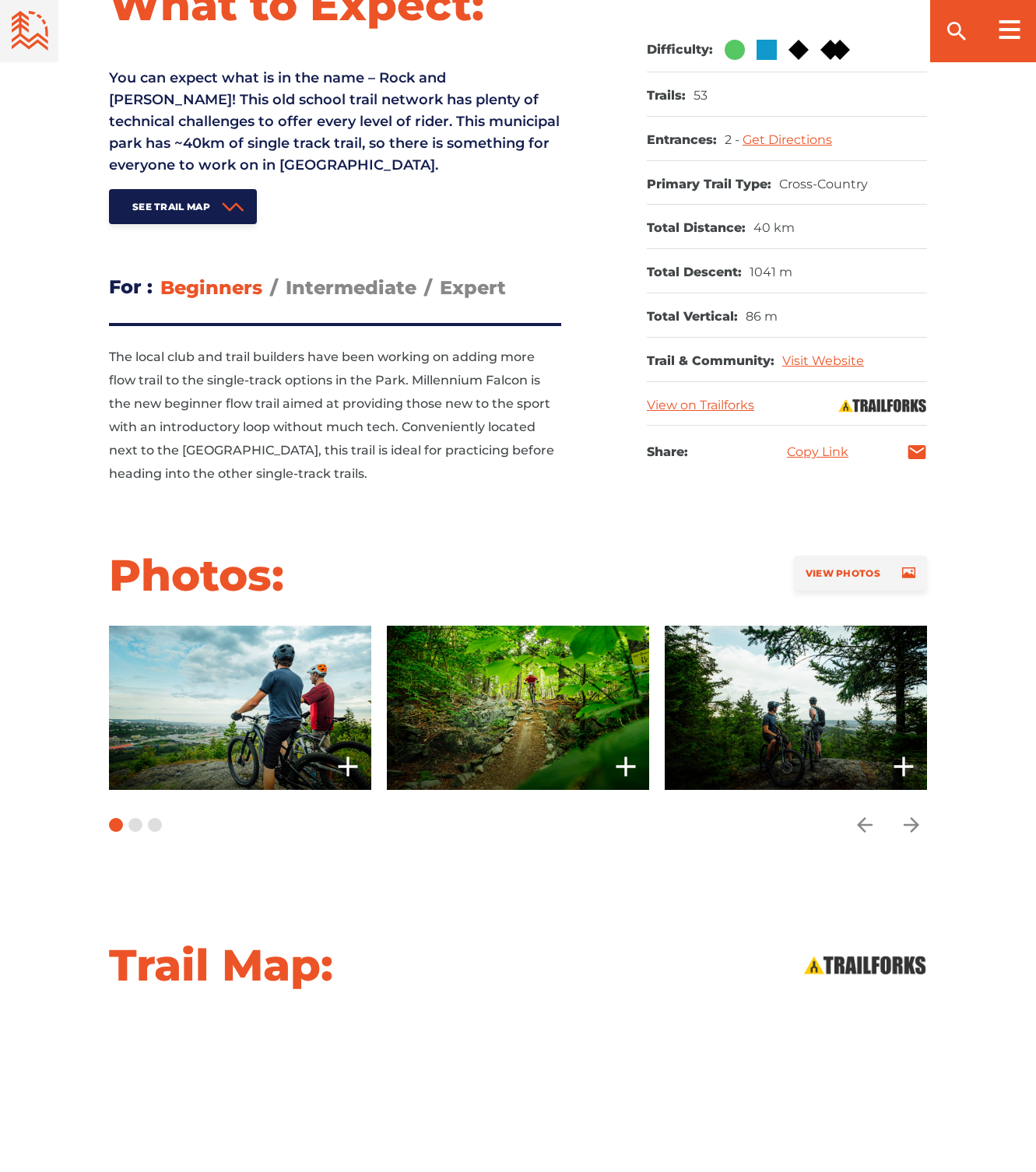
scroll to position [158, 0]
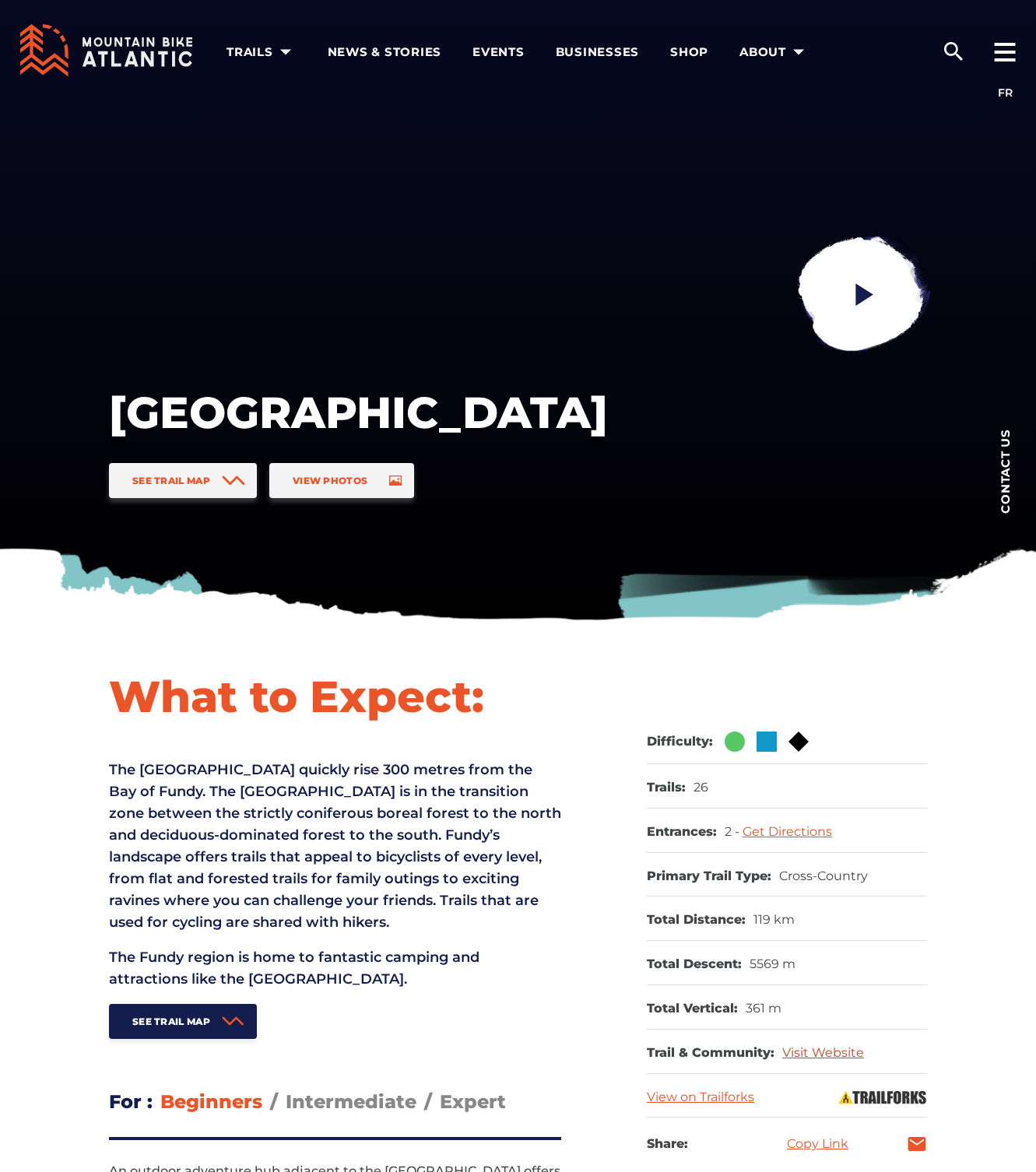
click at [834, 1052] on link "Visit Website" at bounding box center [823, 1053] width 81 height 15
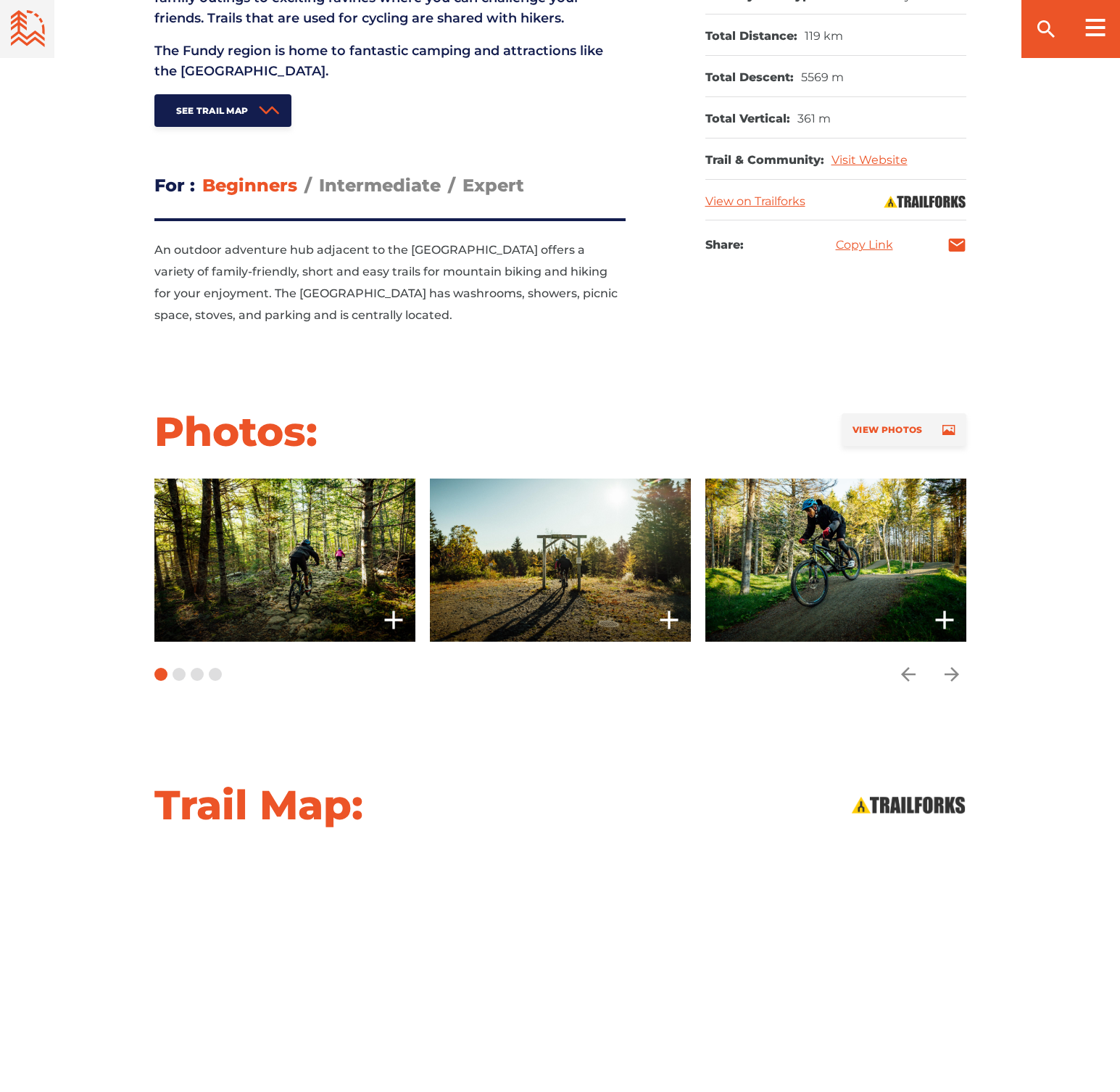
scroll to position [733, 0]
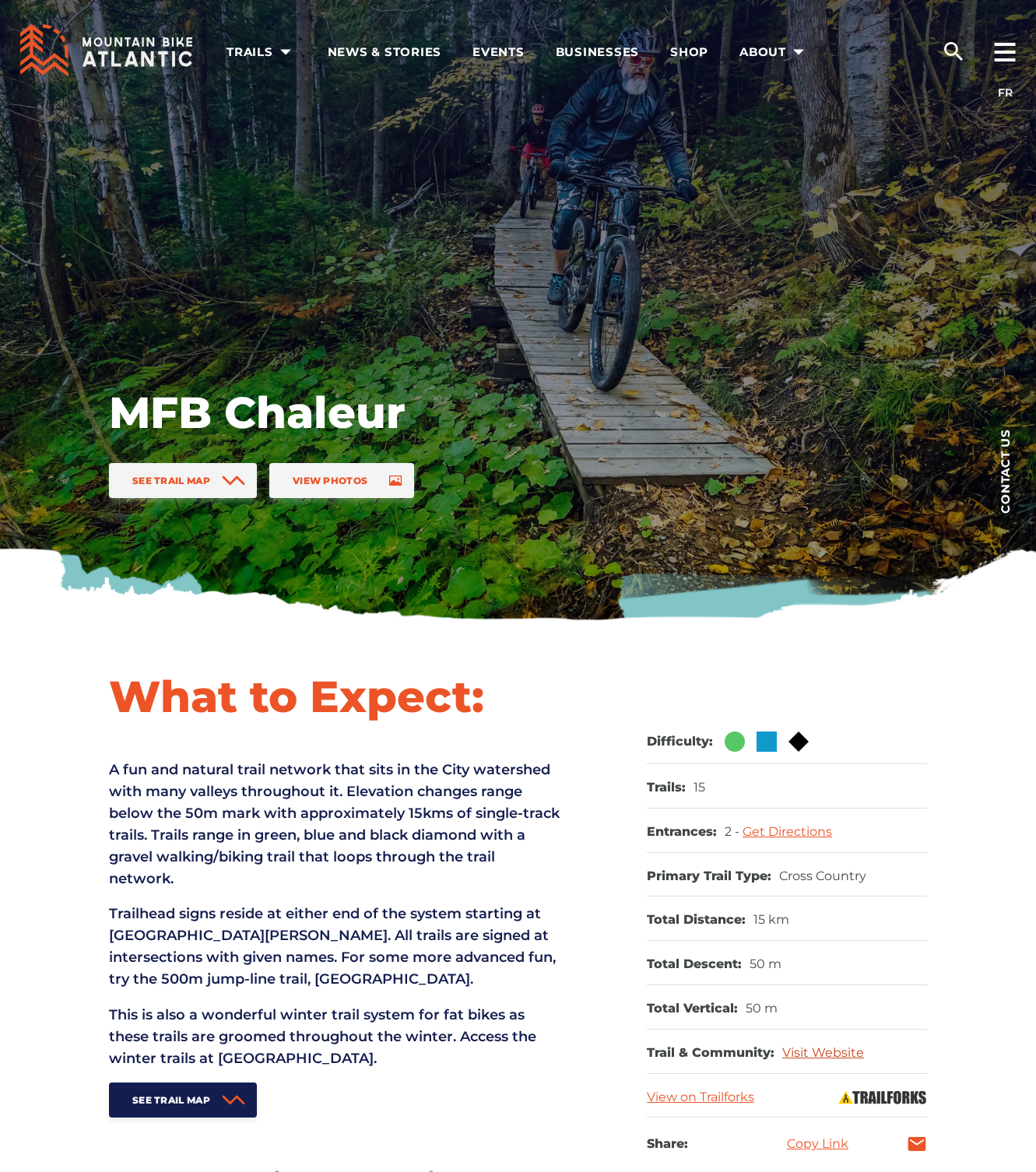
click at [838, 1047] on link "Visit Website" at bounding box center [823, 1053] width 81 height 15
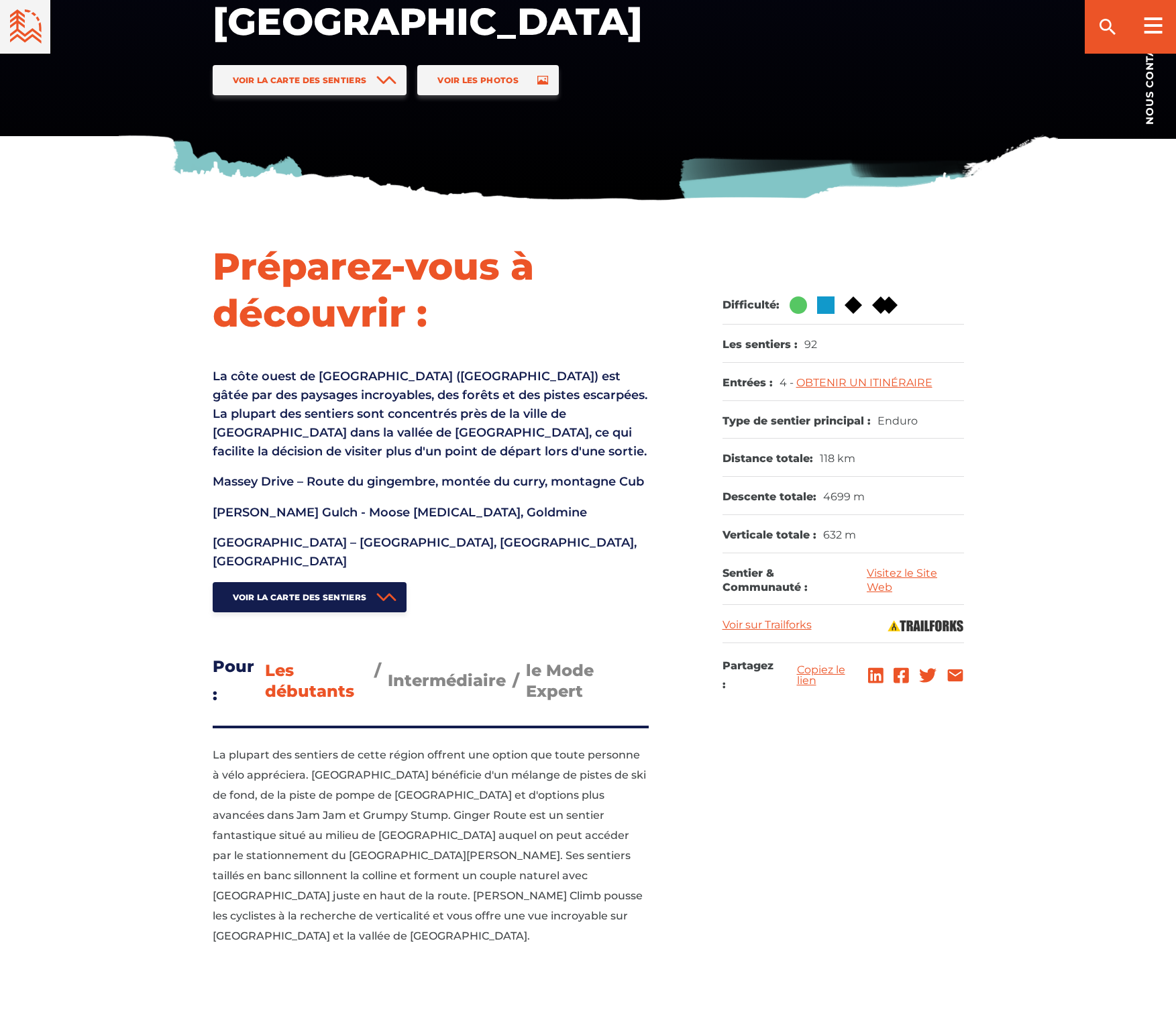
scroll to position [129, 0]
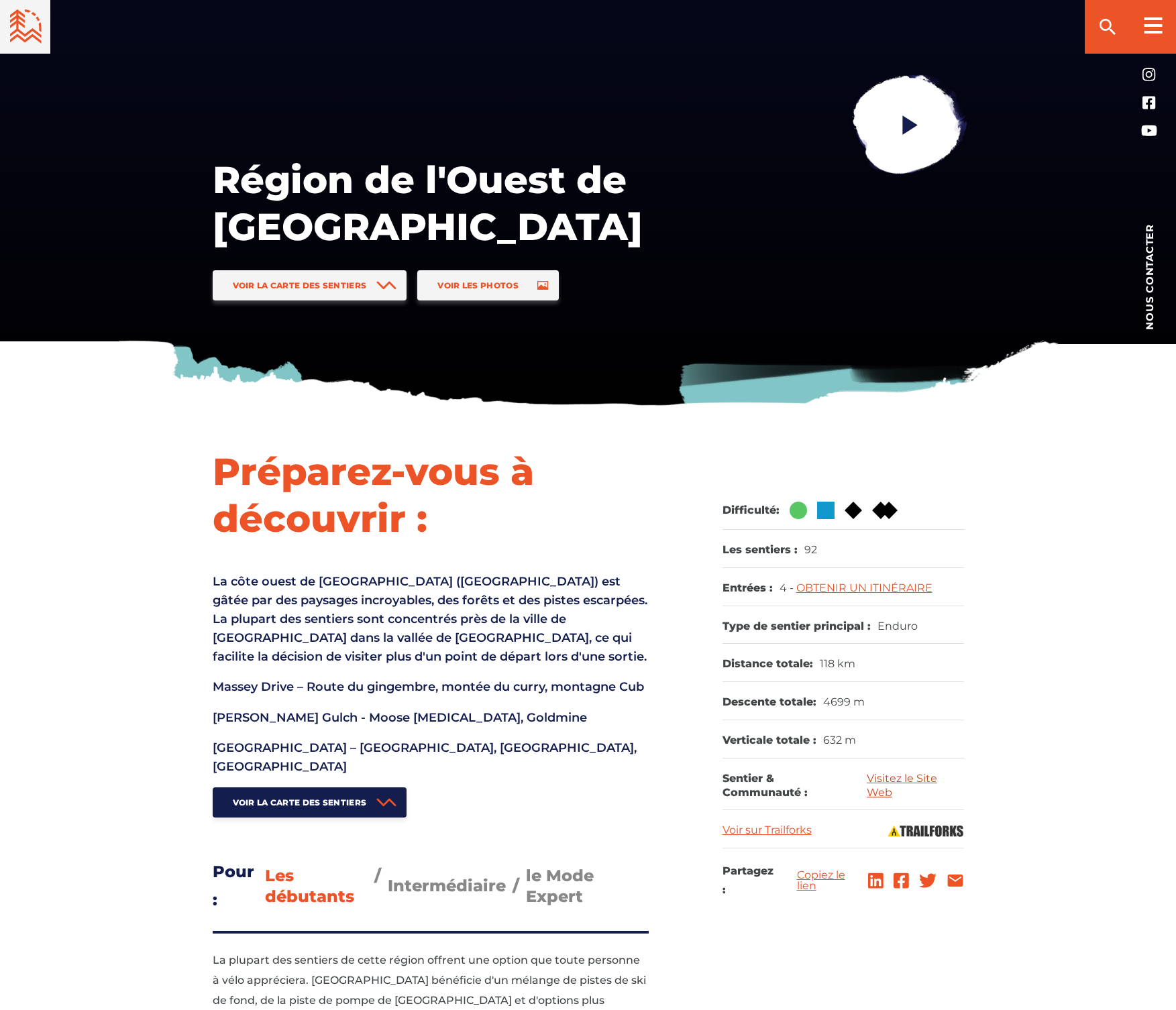
click at [883, 777] on link "Visitez le Site Web" at bounding box center [902, 785] width 70 height 27
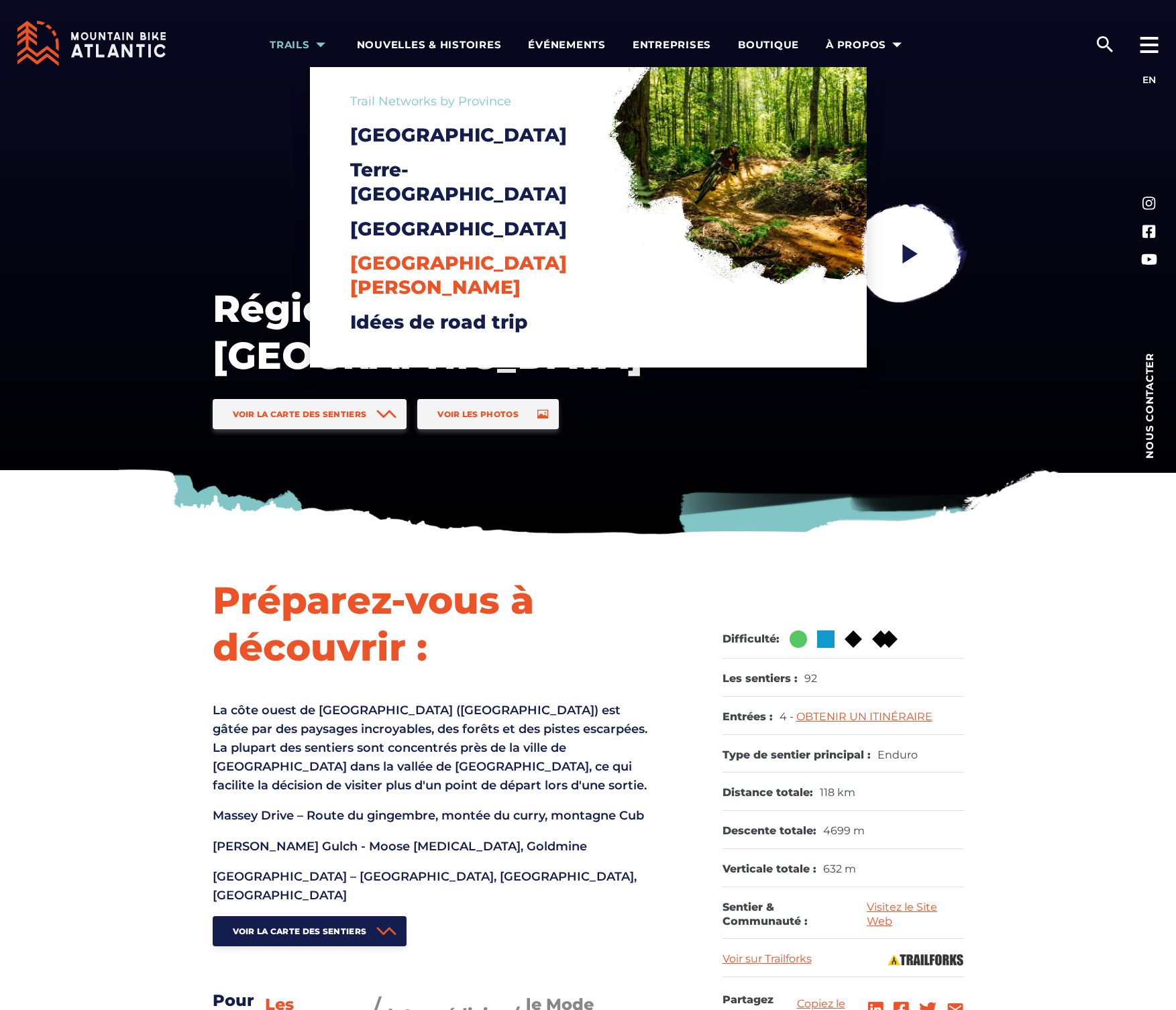
click at [487, 251] on span "[GEOGRAPHIC_DATA][PERSON_NAME]" at bounding box center [458, 275] width 216 height 47
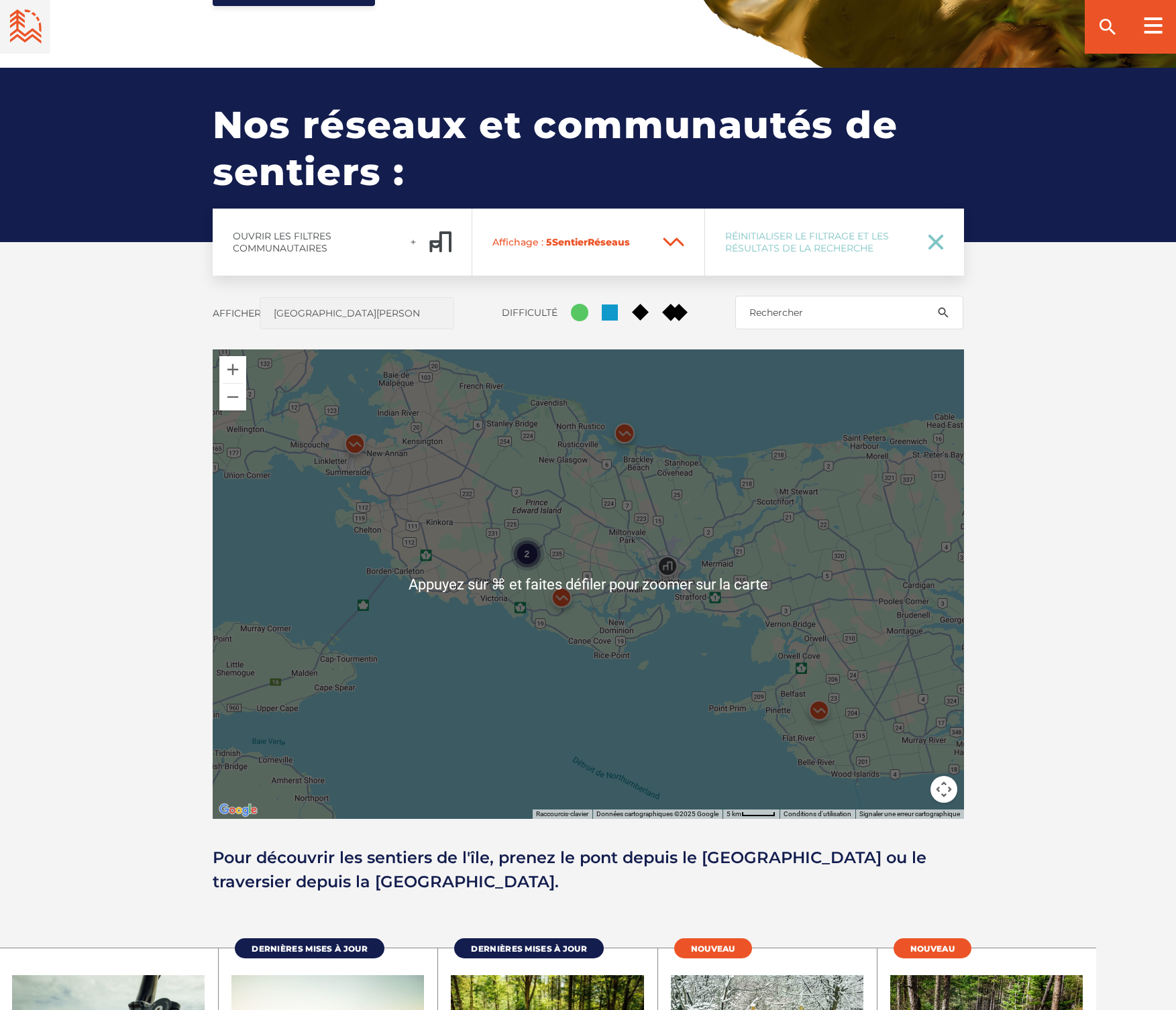
scroll to position [1502, 0]
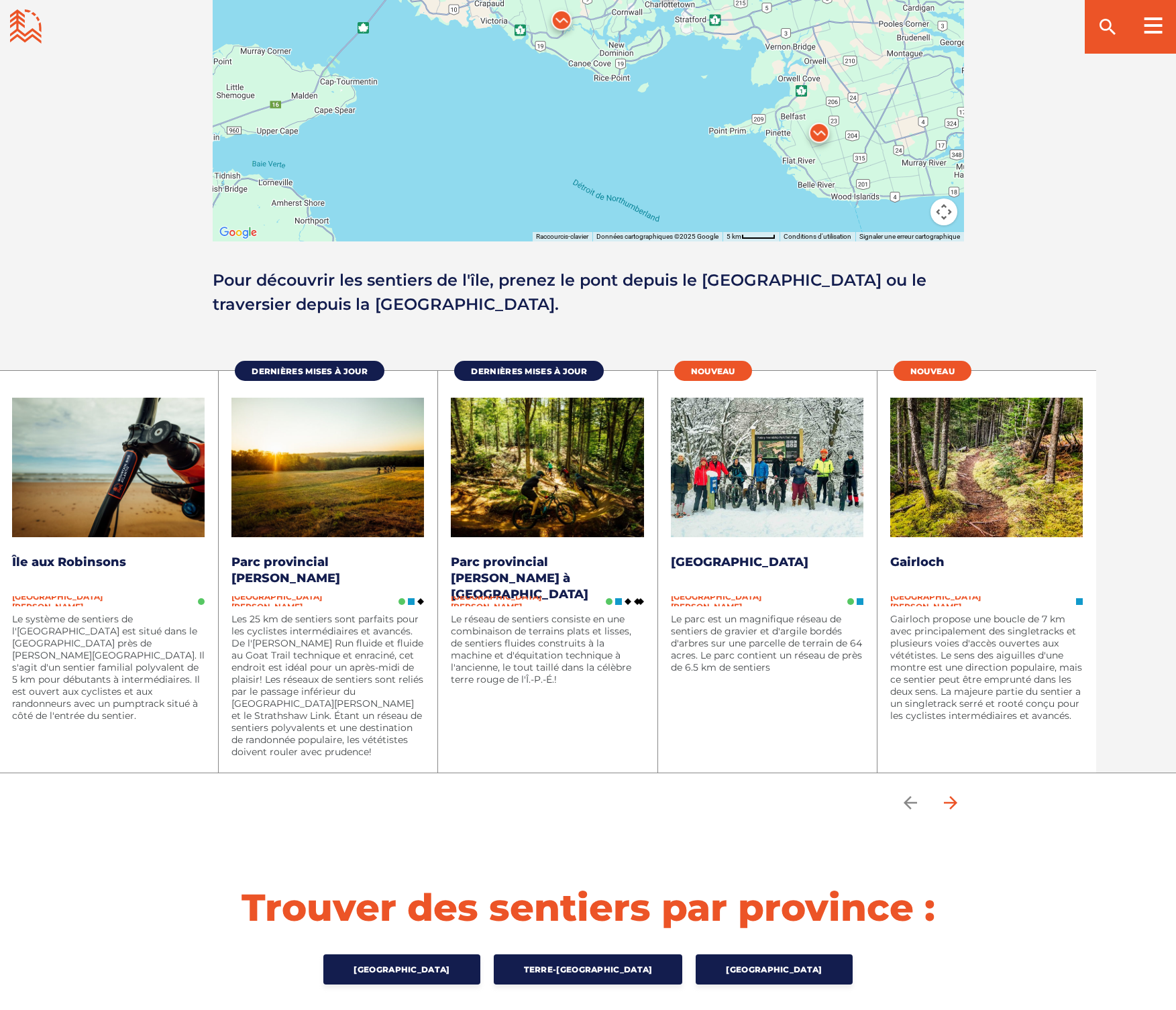
click at [956, 802] on icon "arrow forward" at bounding box center [951, 803] width 20 height 20
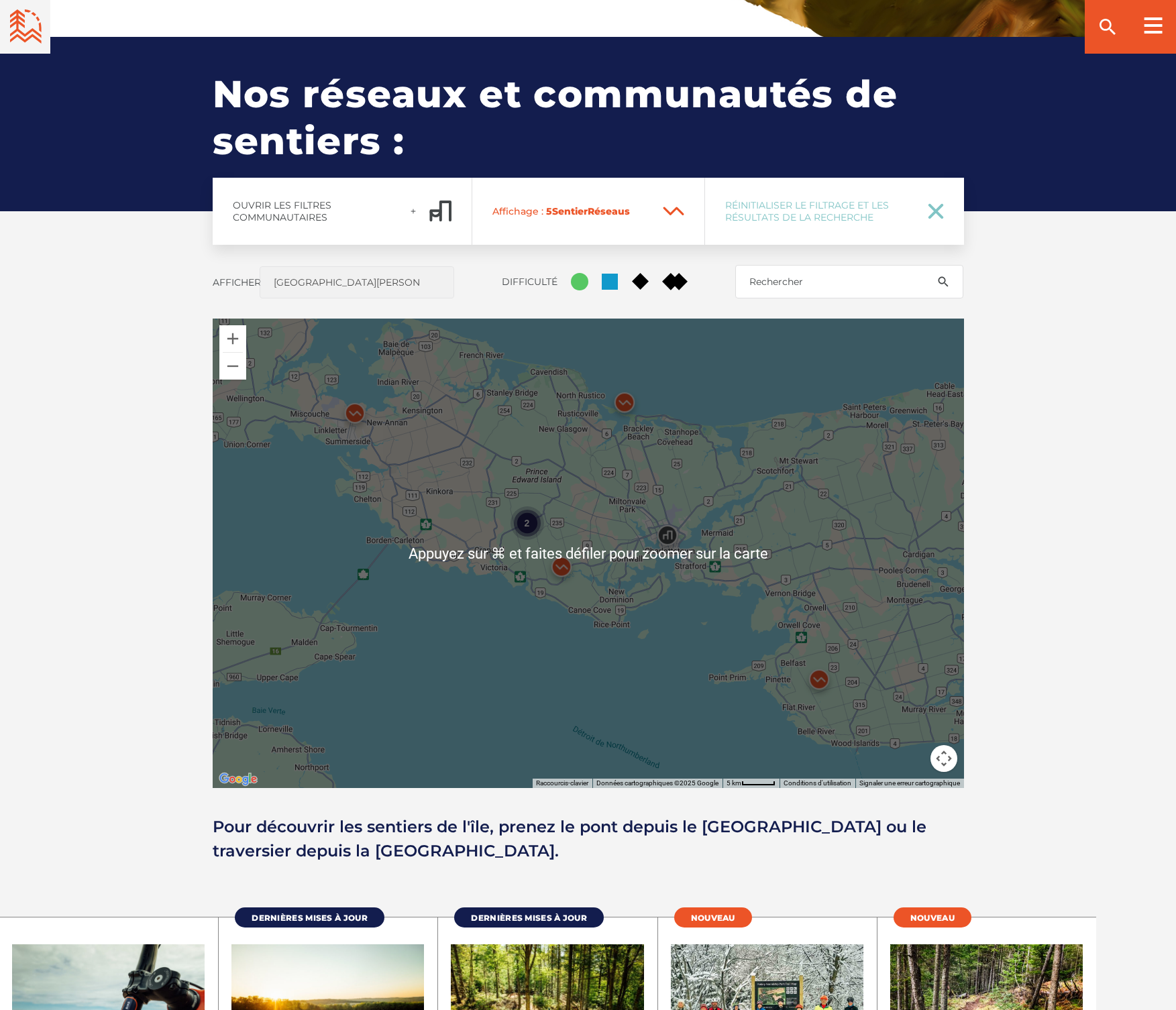
scroll to position [1590, 0]
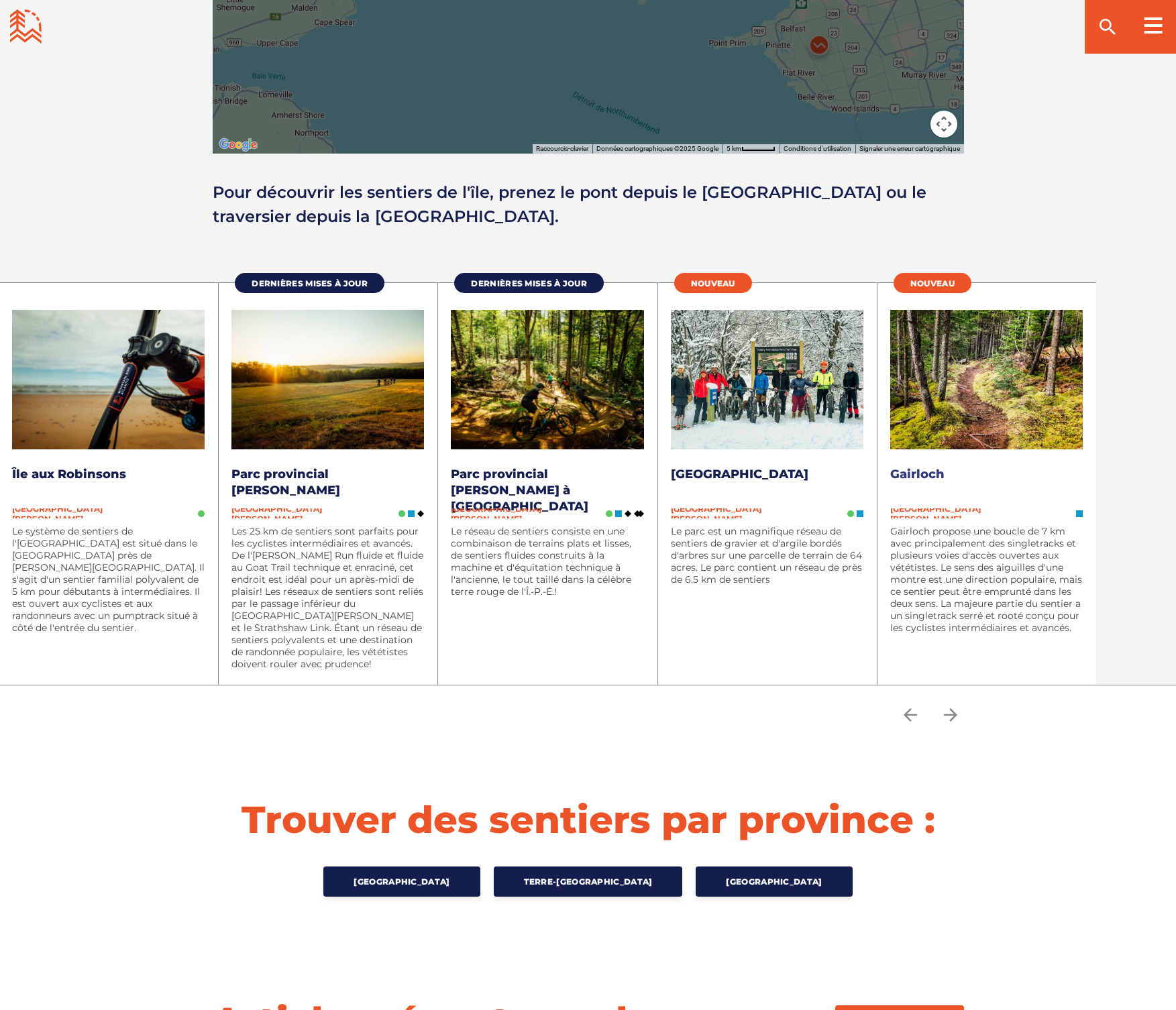
click at [949, 354] on img at bounding box center [986, 379] width 193 height 139
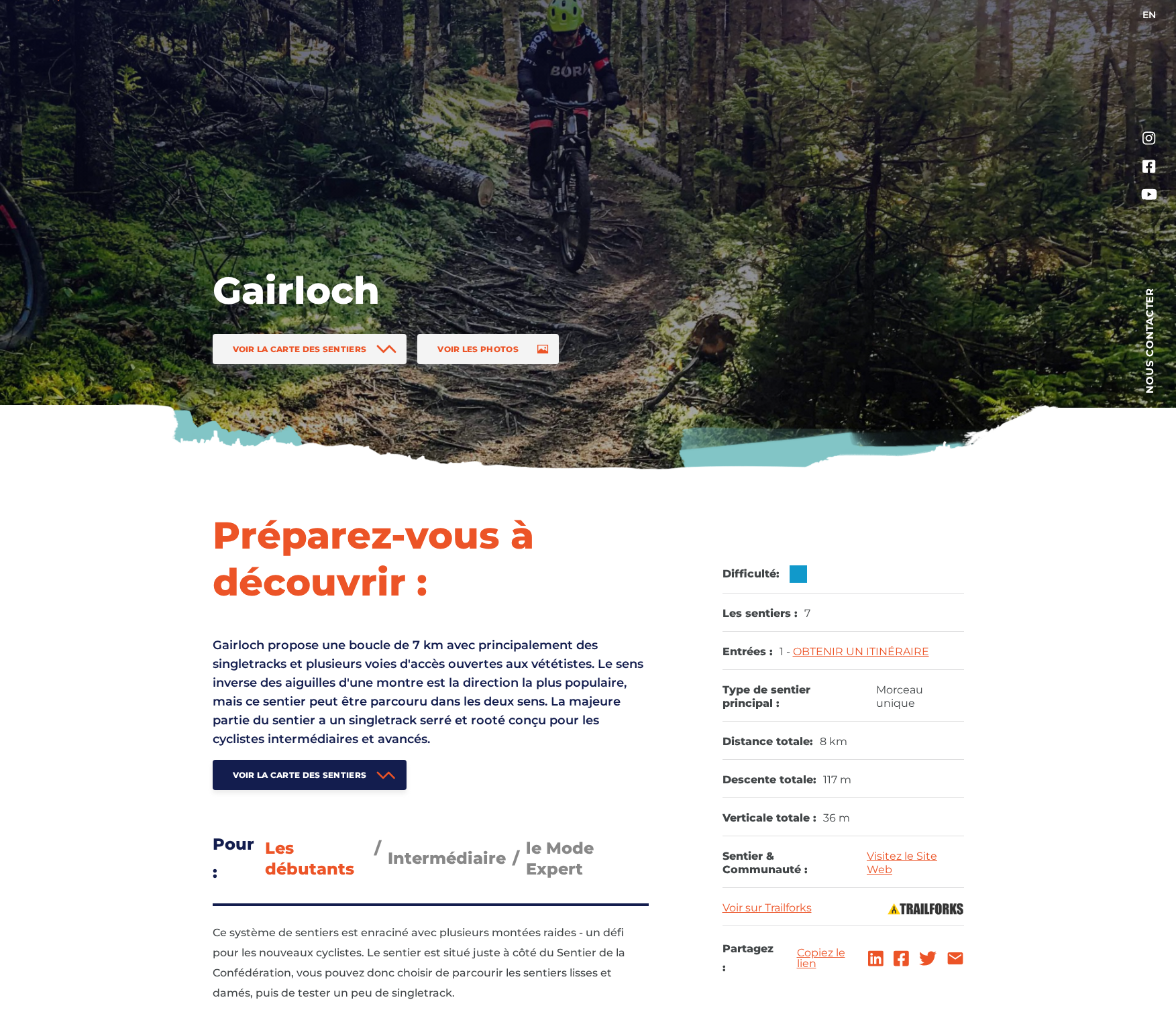
scroll to position [65, 0]
click at [893, 861] on dd "Visitez le Site Web" at bounding box center [916, 864] width 97 height 28
click at [902, 853] on link "Visitez le Site Web" at bounding box center [902, 863] width 70 height 27
